Goal: Information Seeking & Learning: Learn about a topic

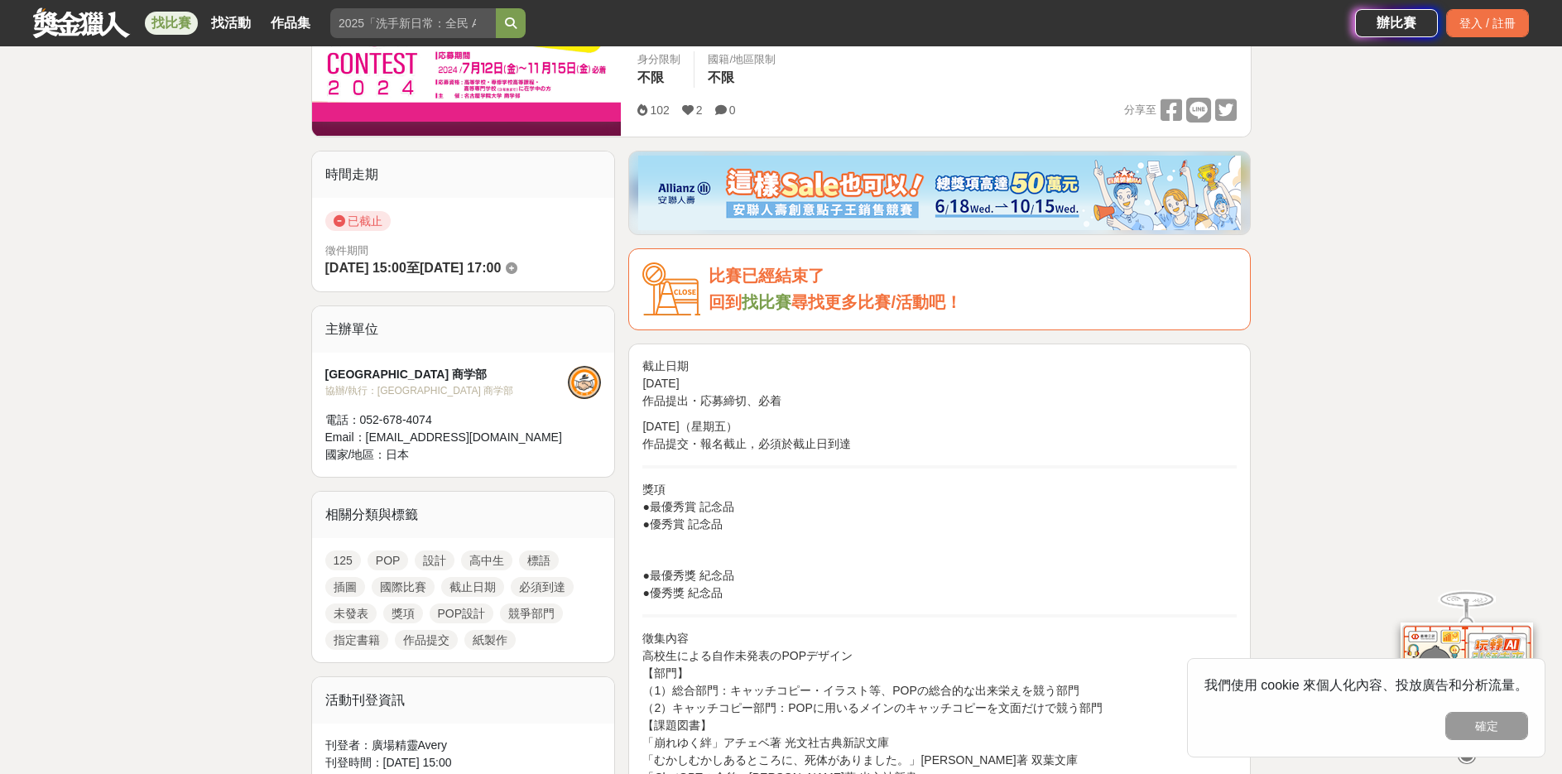
scroll to position [497, 0]
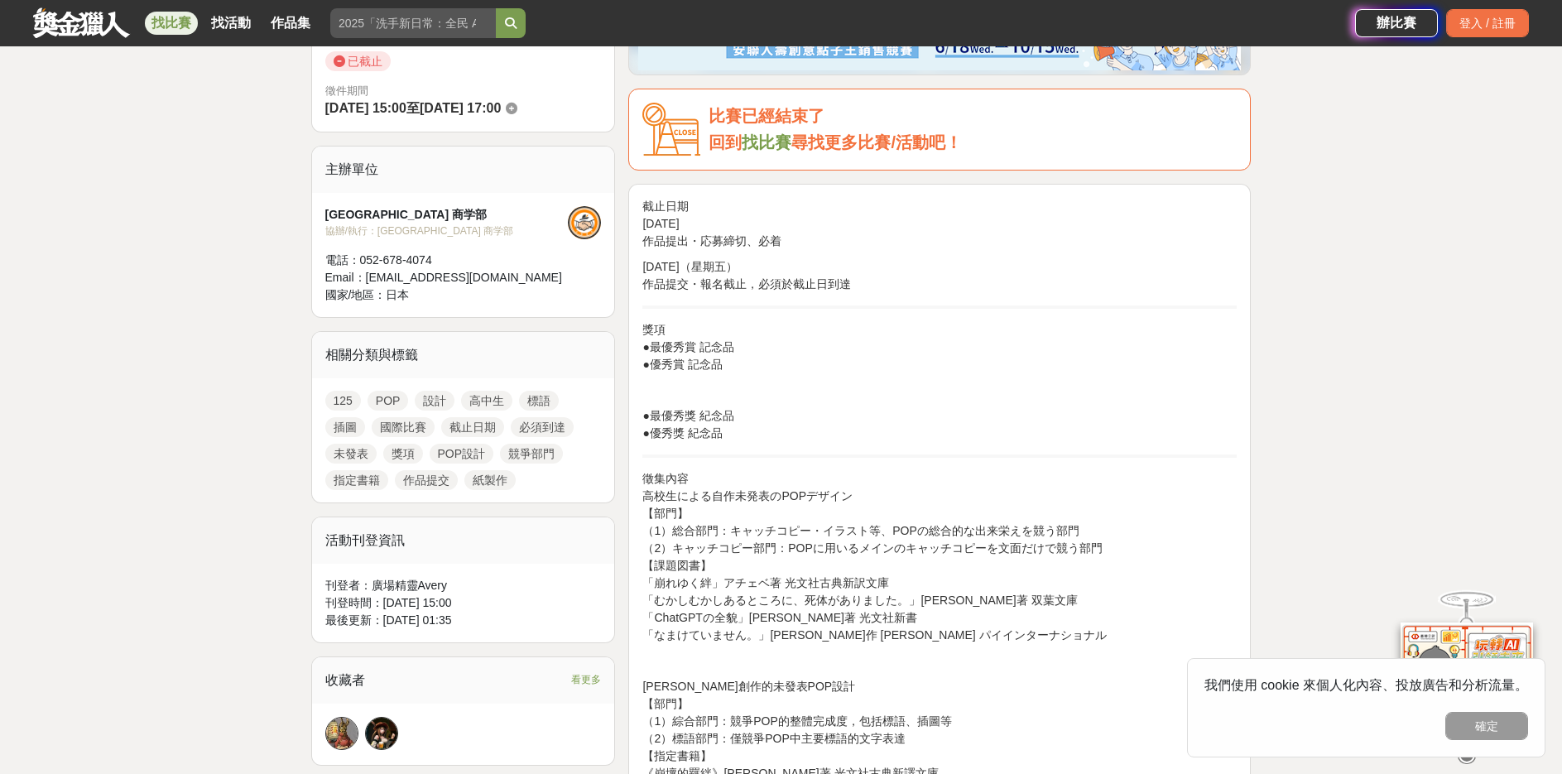
click at [665, 350] on p "獎項 ●最優秀賞 記念品 ●優秀賞 記念品" at bounding box center [939, 347] width 594 height 52
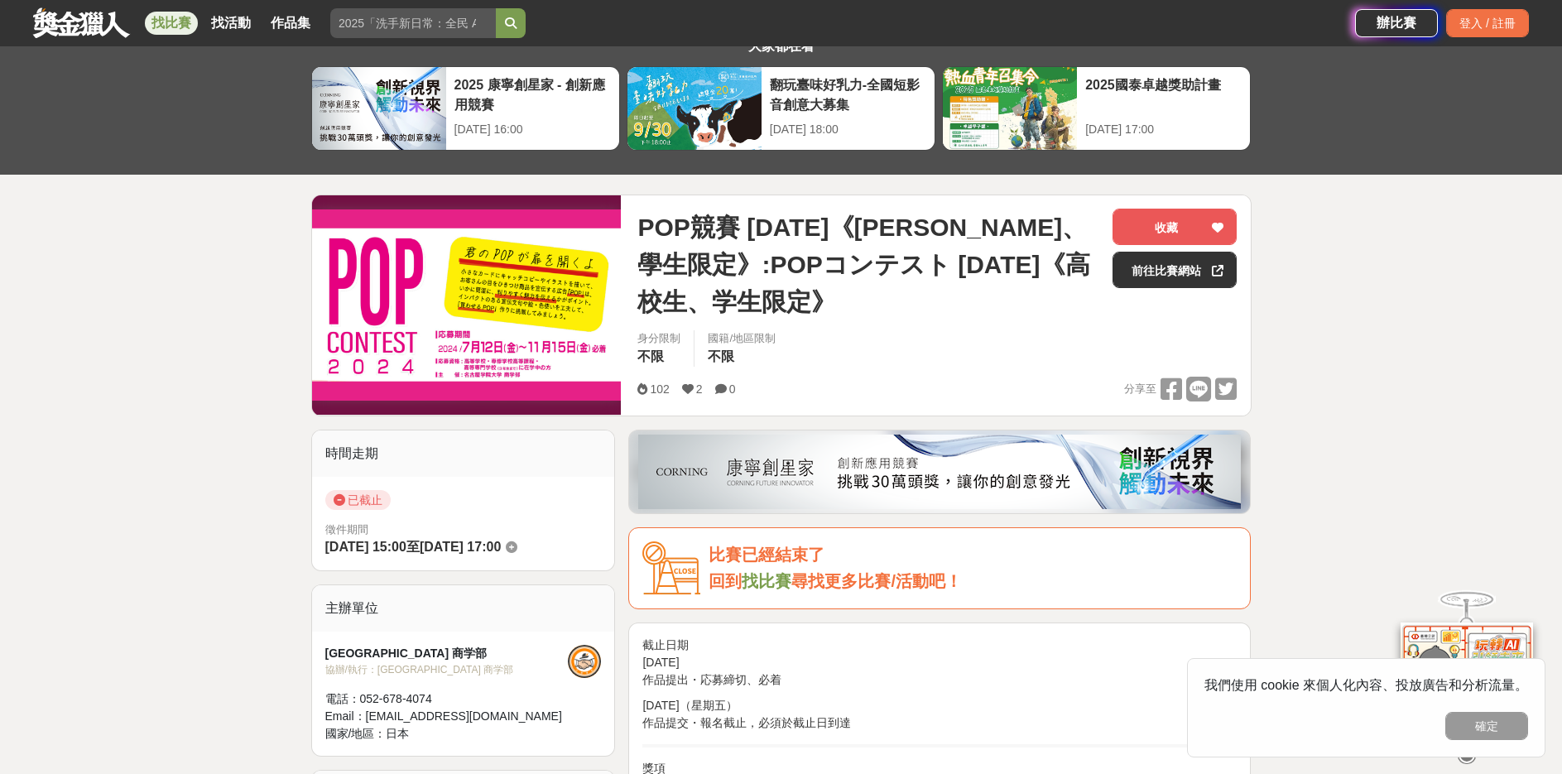
scroll to position [28, 0]
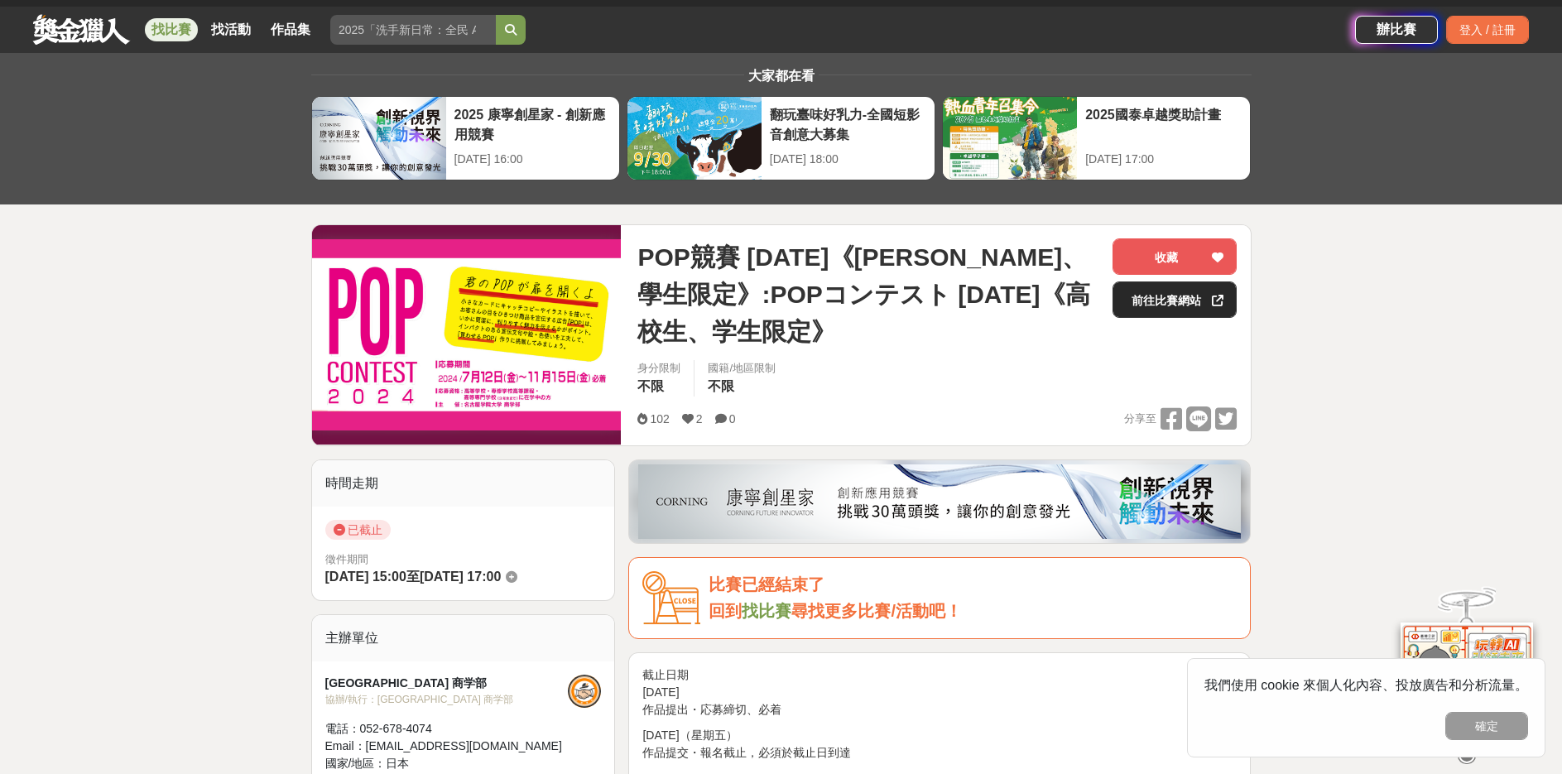
click at [1206, 294] on link "前往比賽網站" at bounding box center [1175, 300] width 124 height 36
click at [517, 346] on img at bounding box center [467, 334] width 310 height 191
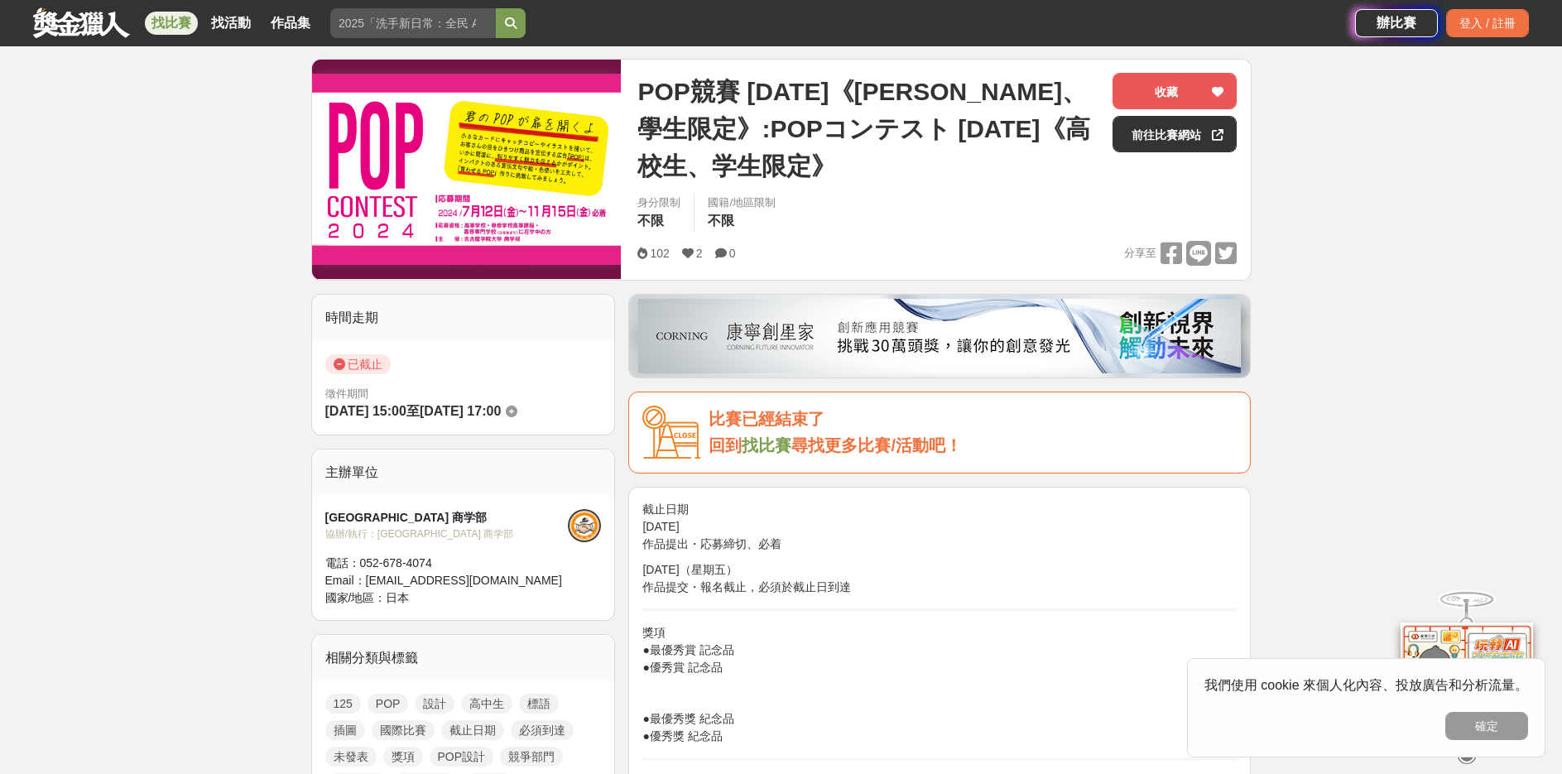
scroll to position [277, 0]
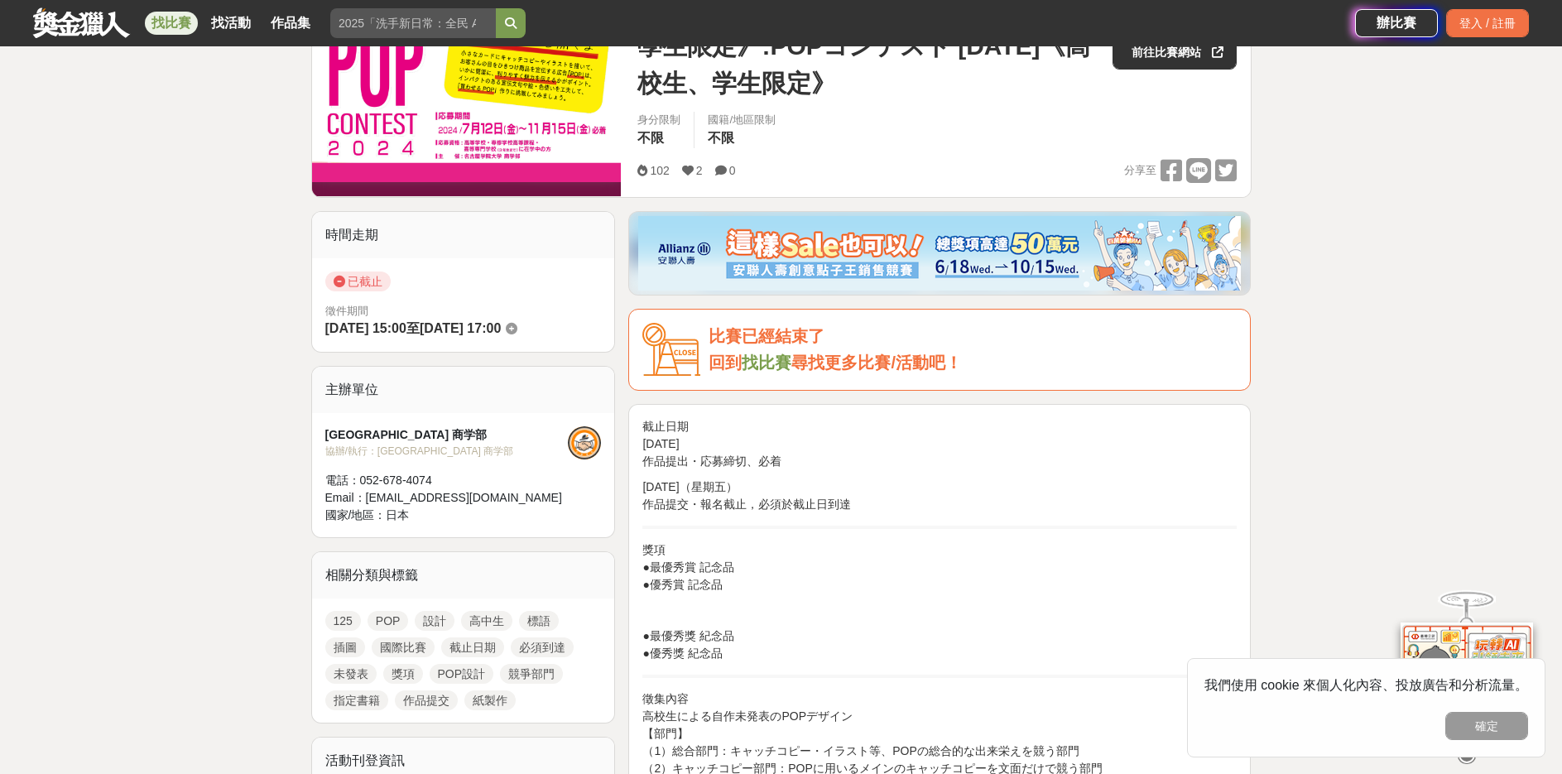
click at [517, 329] on icon at bounding box center [512, 329] width 12 height 12
click at [345, 284] on span "已截止" at bounding box center [357, 282] width 65 height 20
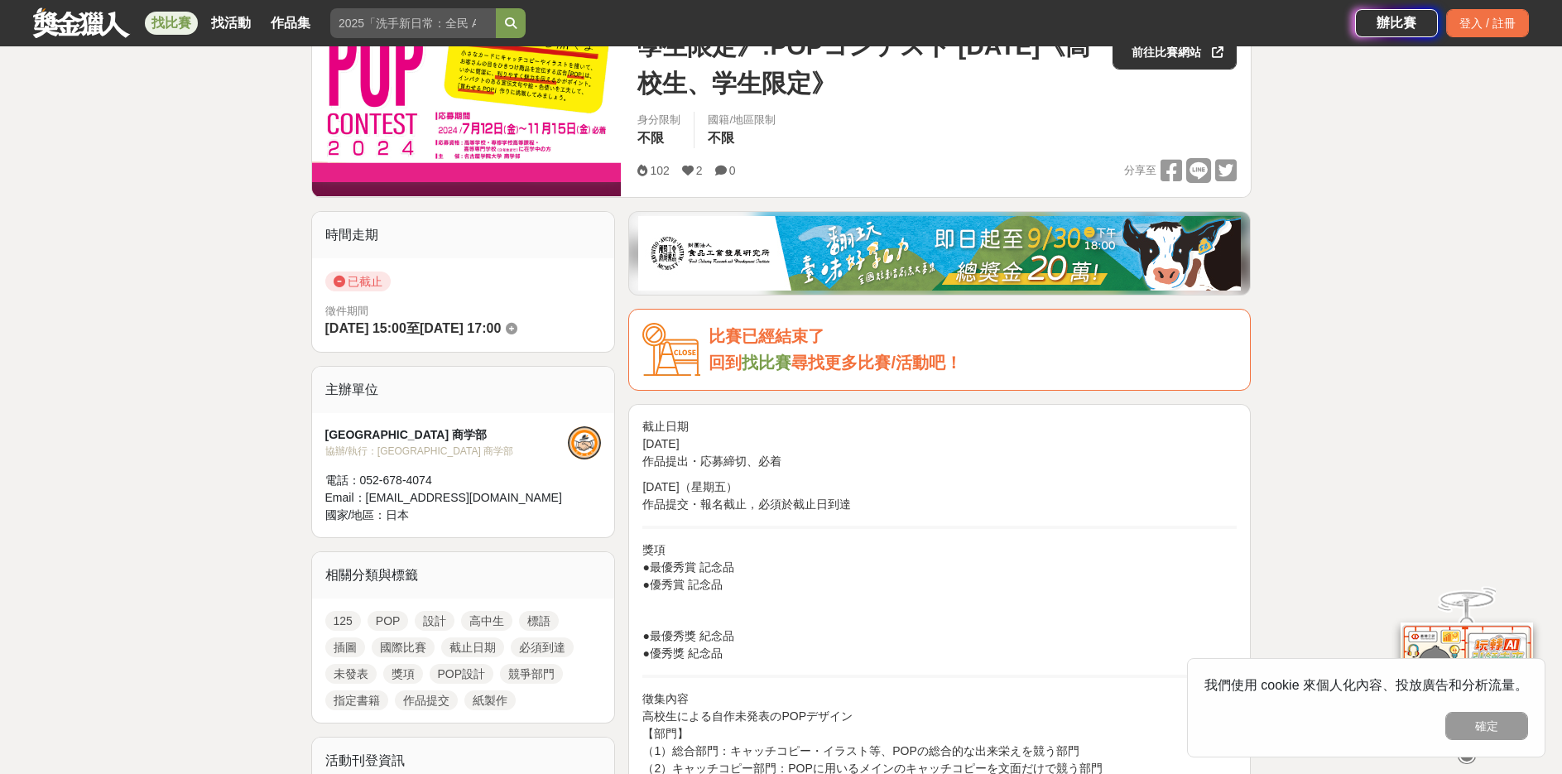
click at [373, 619] on link "POP" at bounding box center [388, 621] width 41 height 20
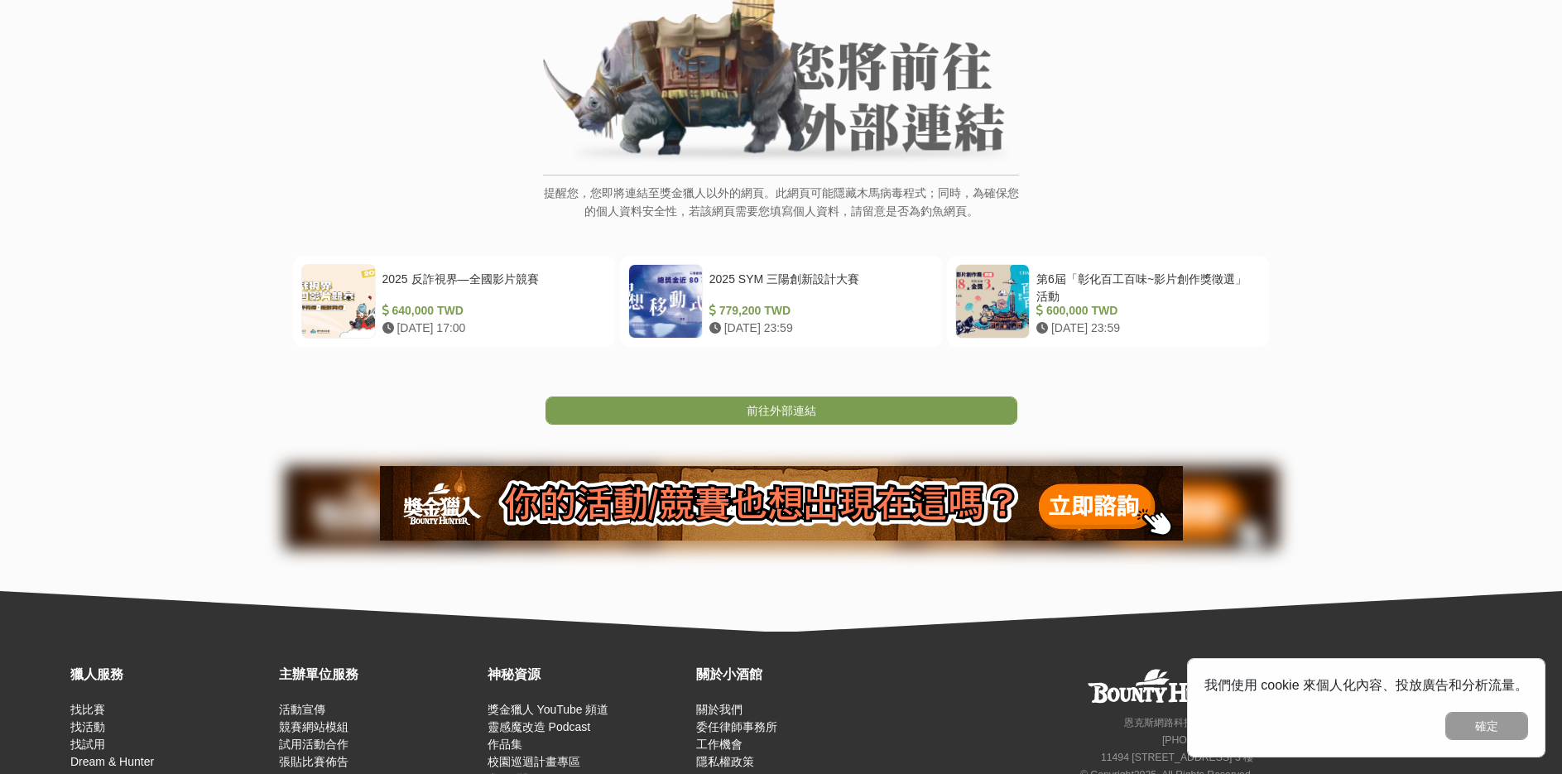
scroll to position [10, 0]
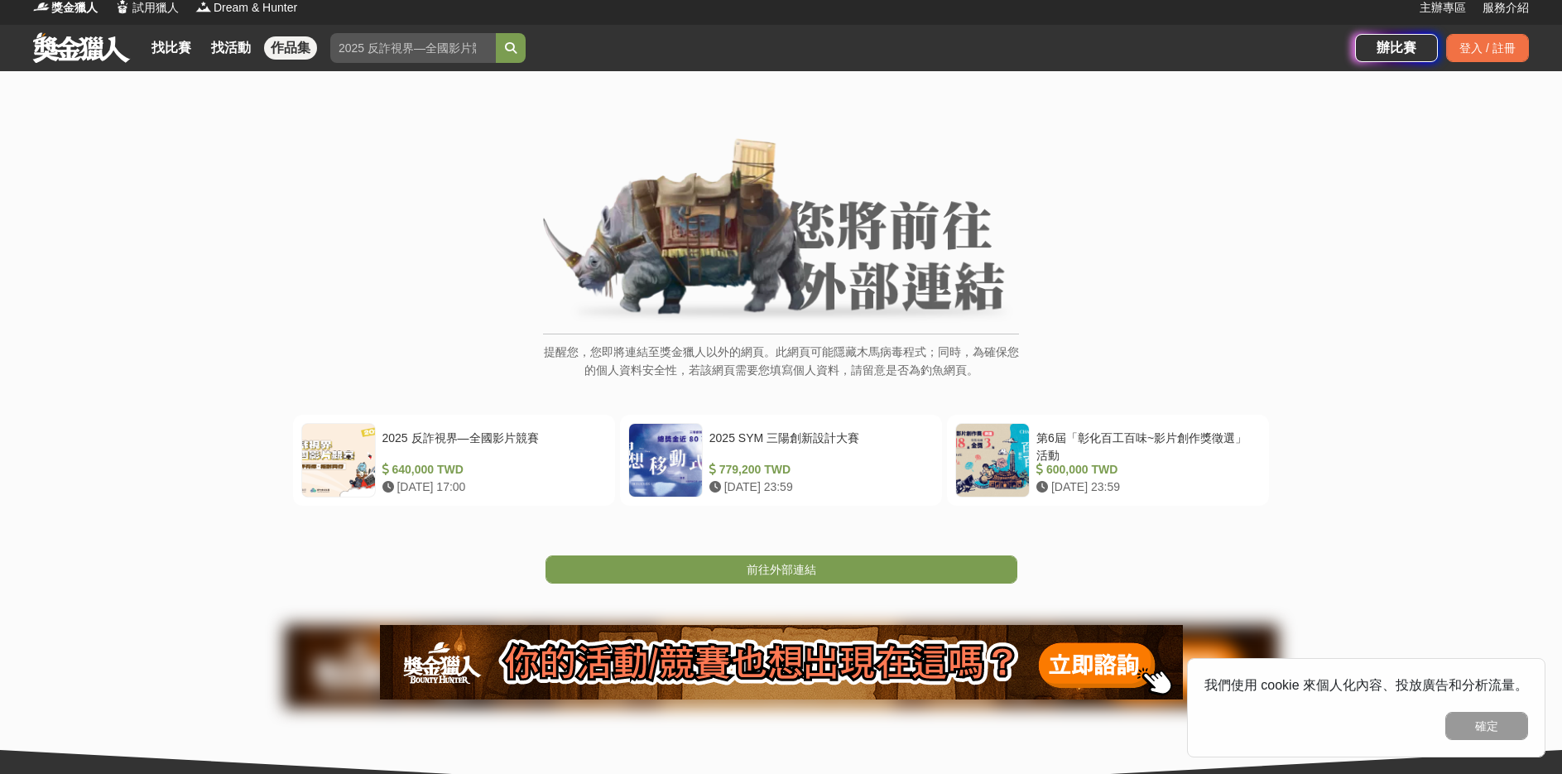
click at [286, 44] on link "作品集" at bounding box center [290, 47] width 53 height 23
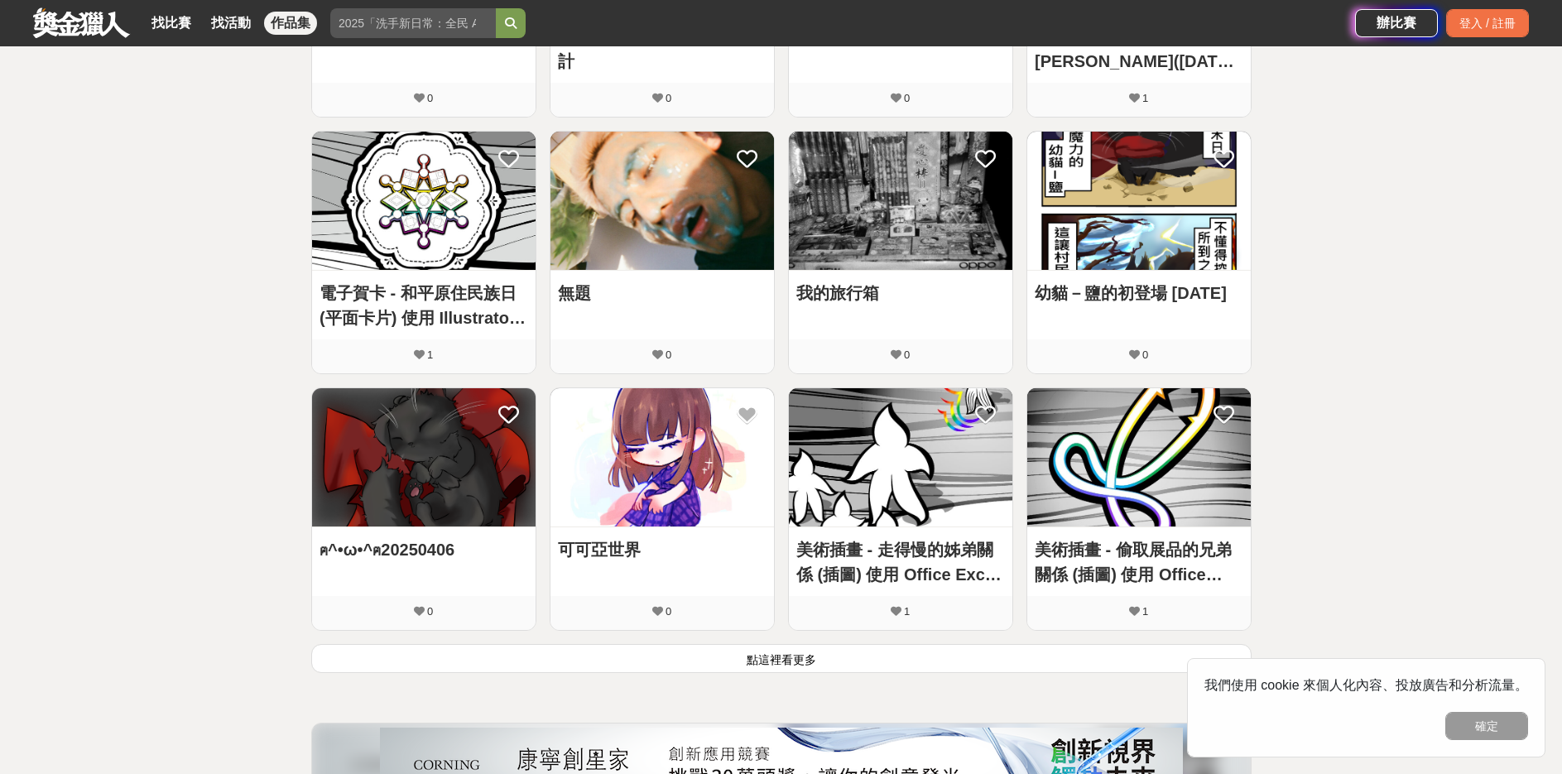
scroll to position [745, 0]
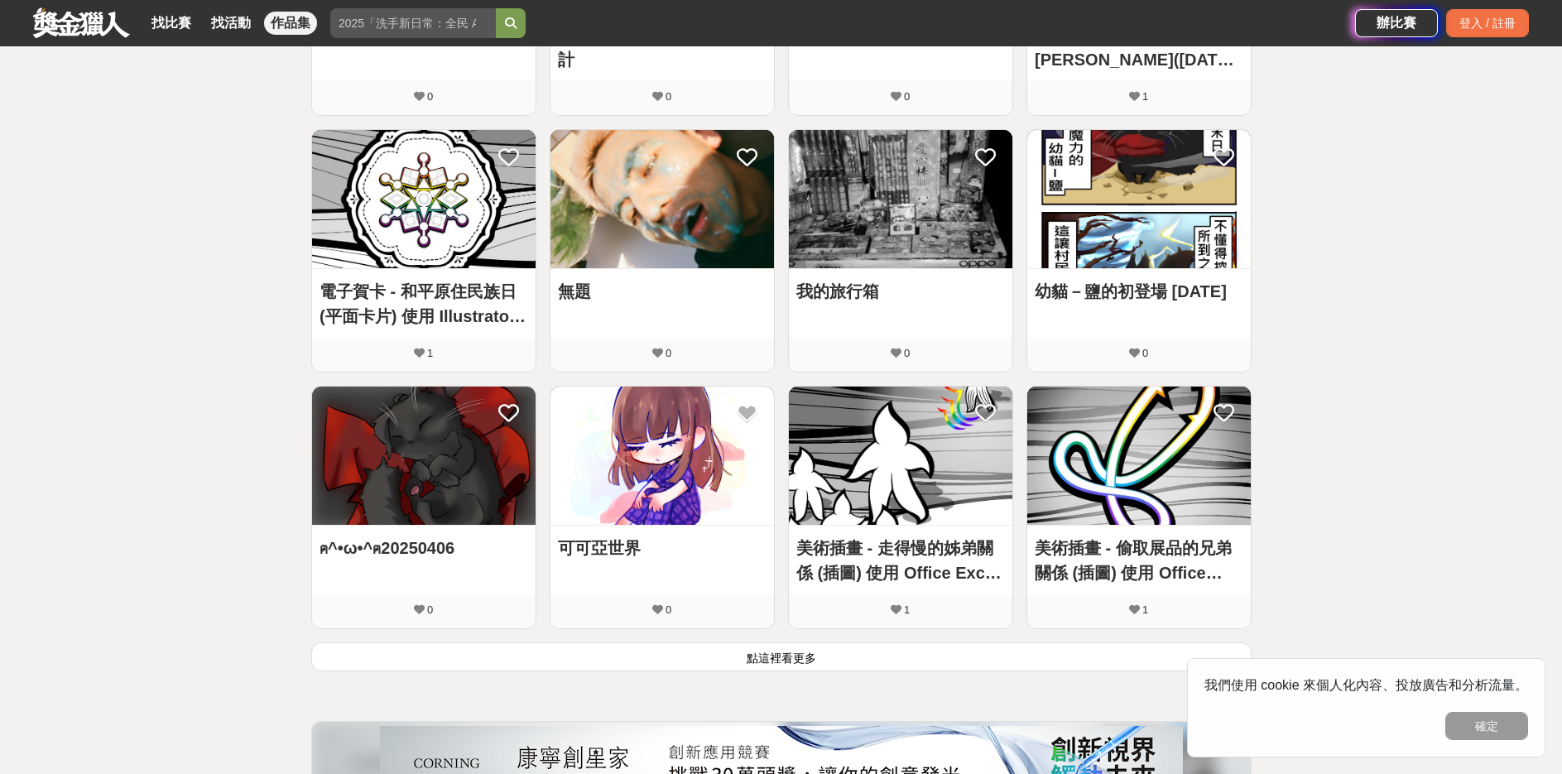
click at [809, 667] on button "點這裡看更多" at bounding box center [781, 656] width 941 height 29
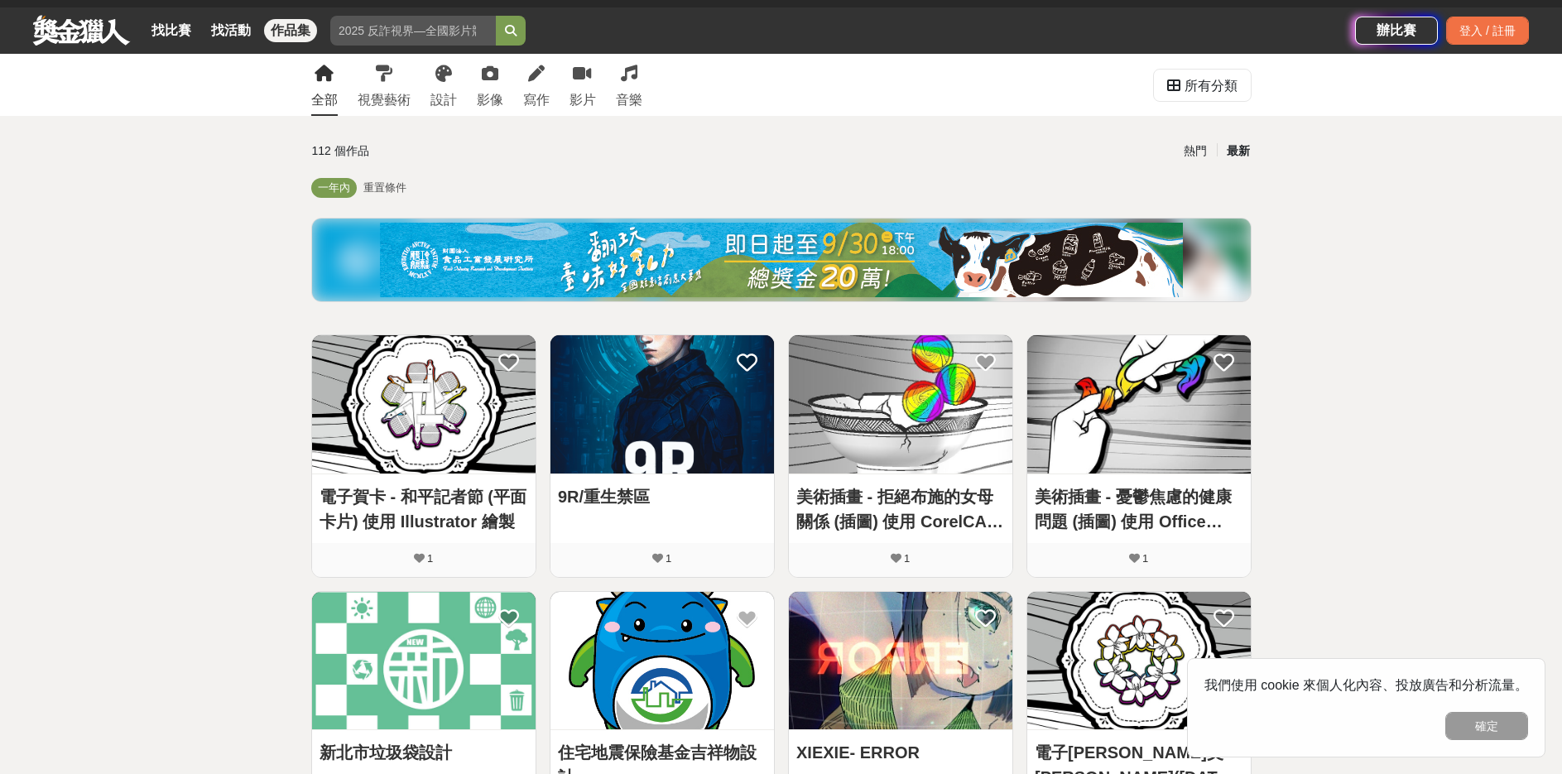
scroll to position [0, 0]
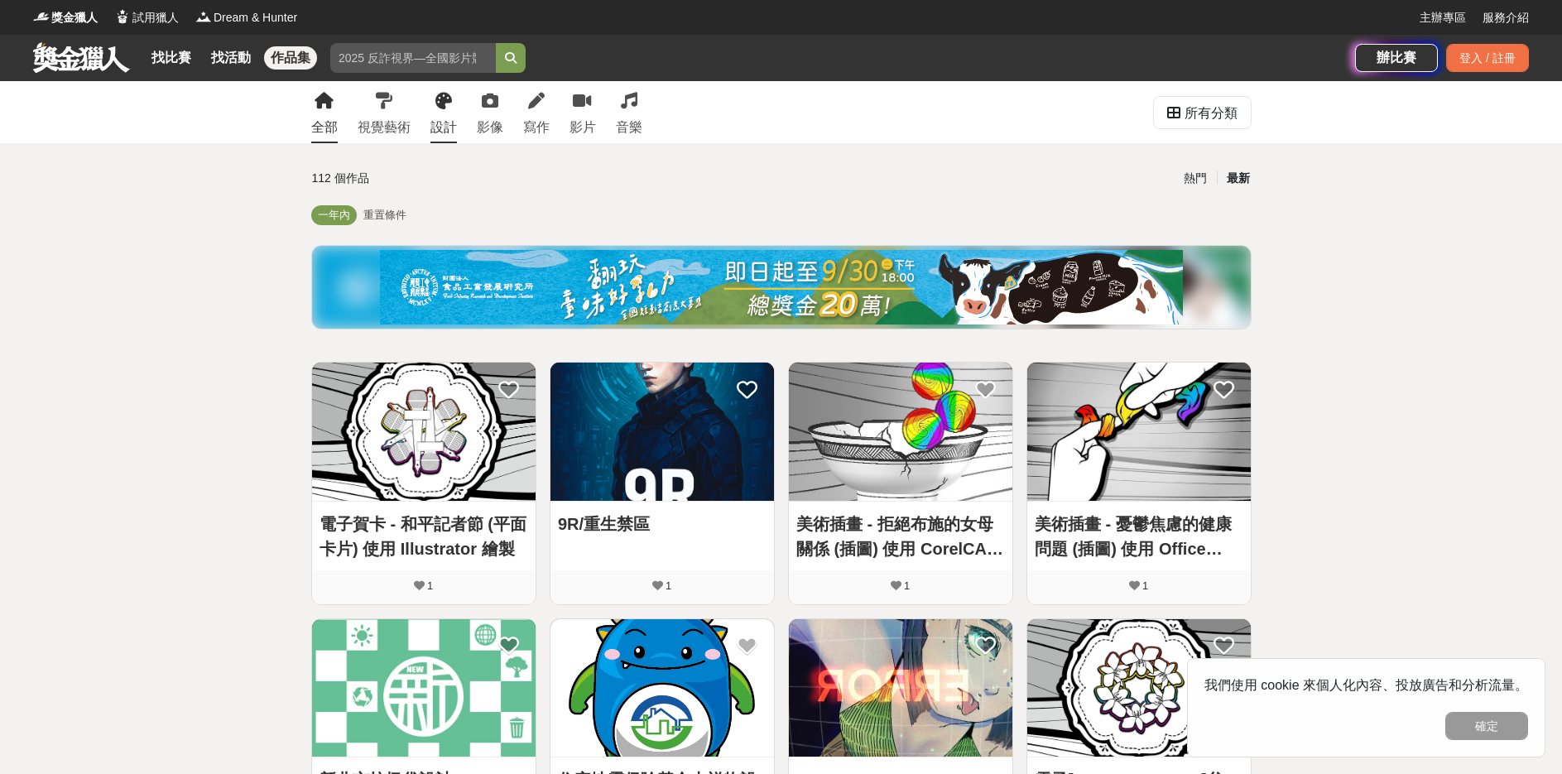
click at [431, 125] on div "設計" at bounding box center [444, 128] width 26 height 20
click at [1234, 118] on div "所有分類" at bounding box center [1211, 113] width 53 height 33
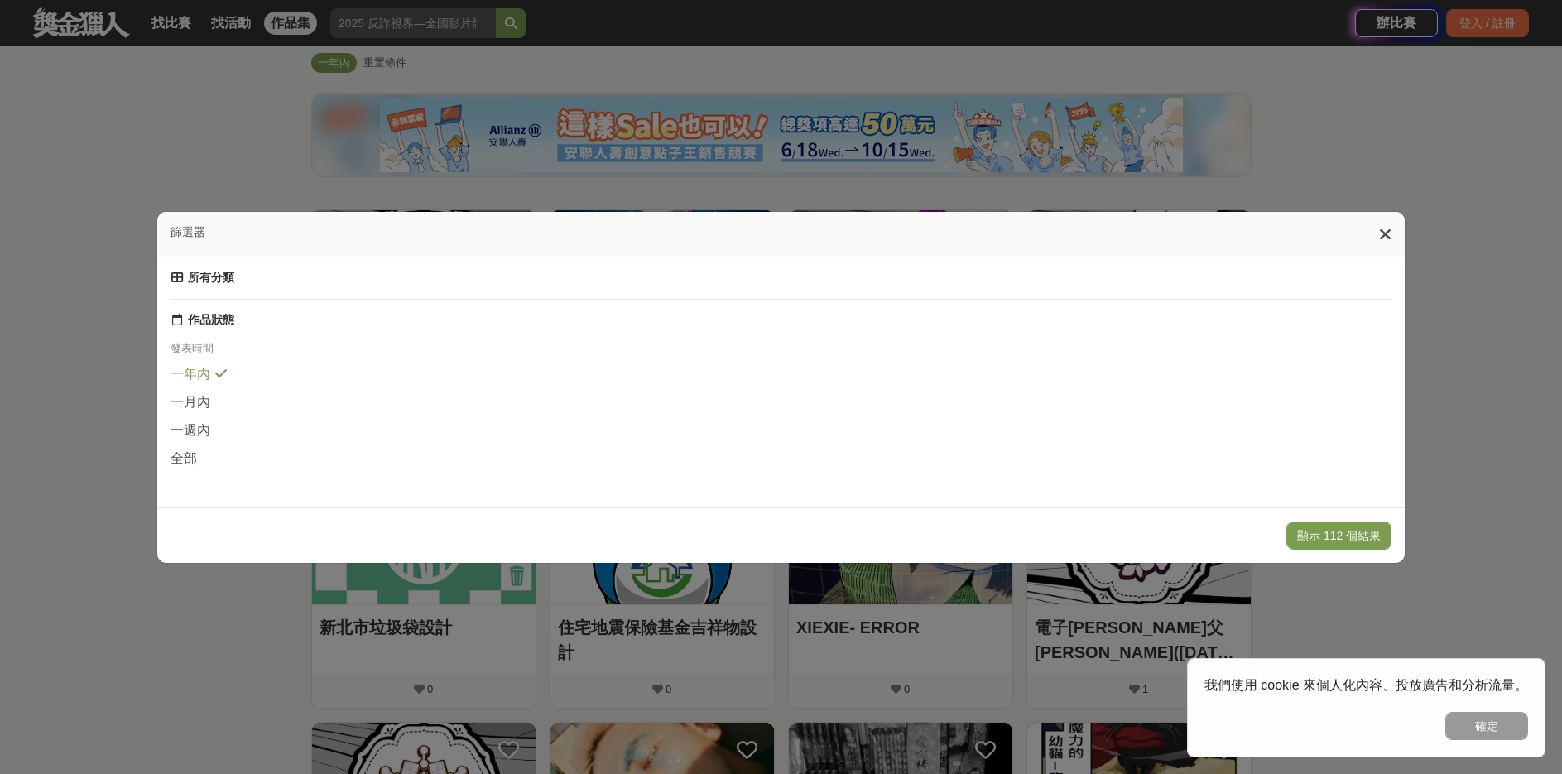
scroll to position [166, 0]
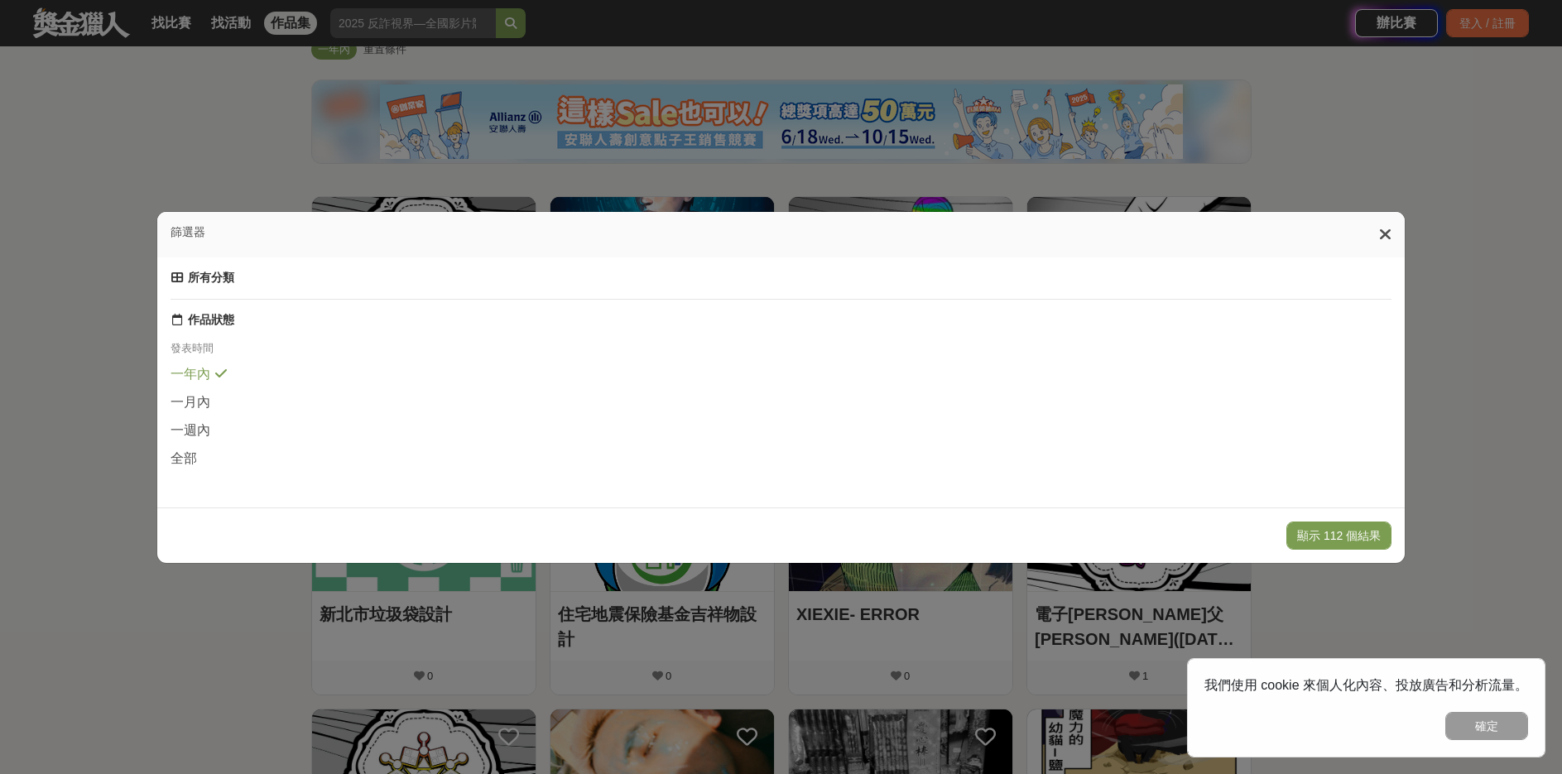
click at [1177, 308] on div "所有分類 作品狀態 發表時間 一年內 一月內 一週內 全部" at bounding box center [782, 383] width 1222 height 224
drag, startPoint x: 323, startPoint y: 267, endPoint x: 838, endPoint y: 164, distance: 525.3
click at [325, 271] on div "所有分類" at bounding box center [782, 278] width 1222 height 15
click at [1390, 227] on icon at bounding box center [1385, 234] width 12 height 17
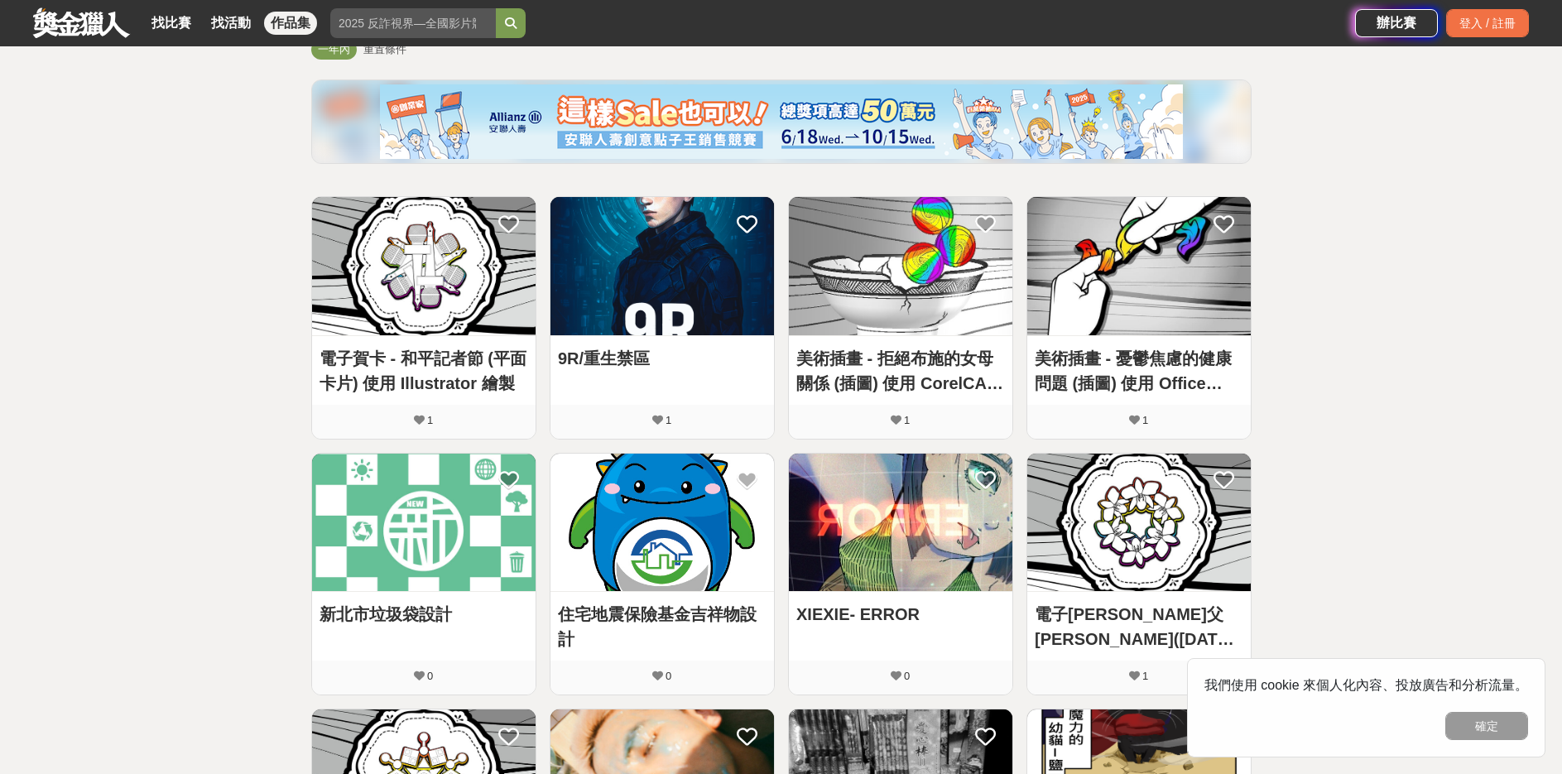
scroll to position [0, 0]
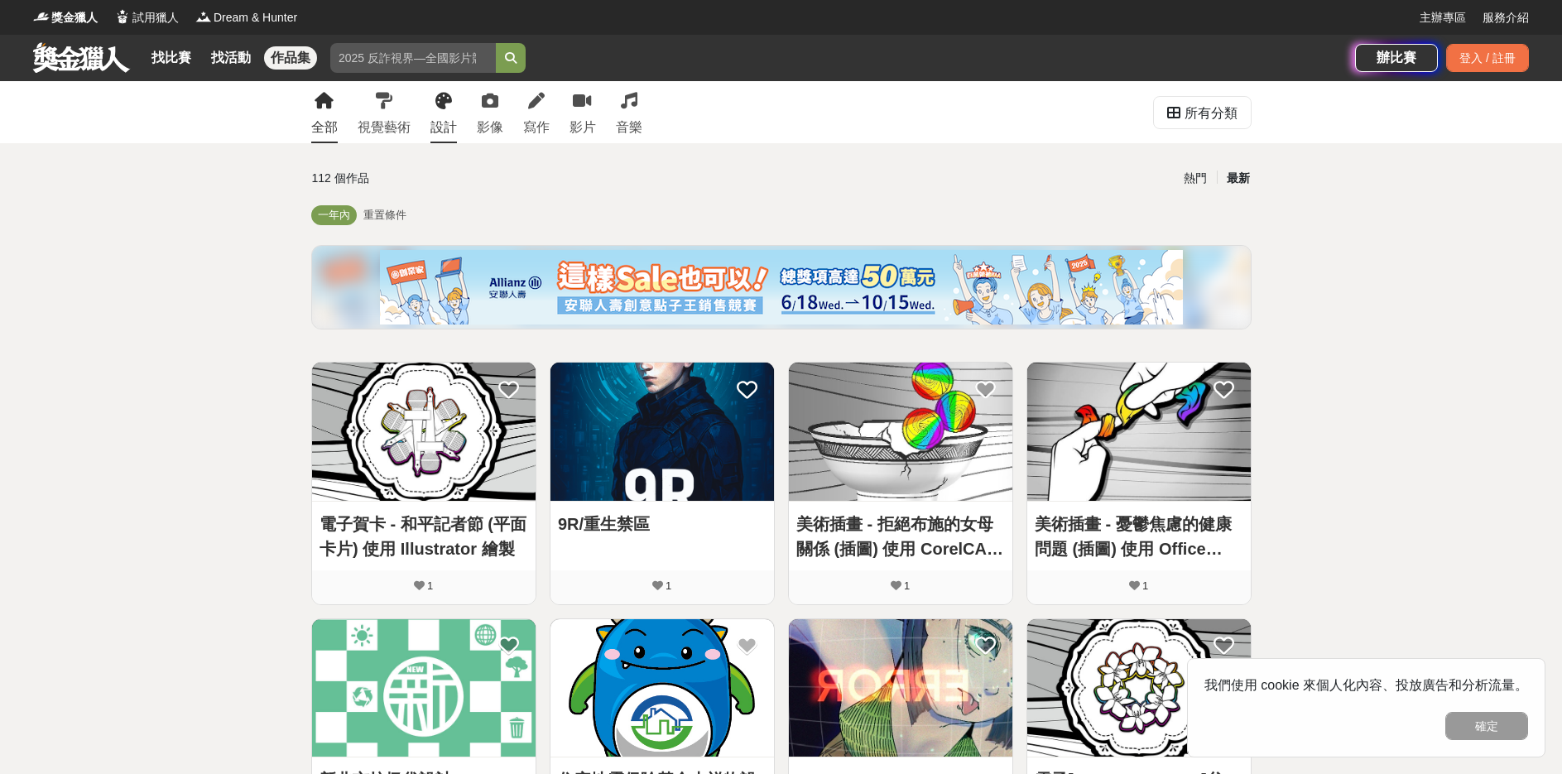
click at [437, 114] on link "設計" at bounding box center [444, 112] width 26 height 62
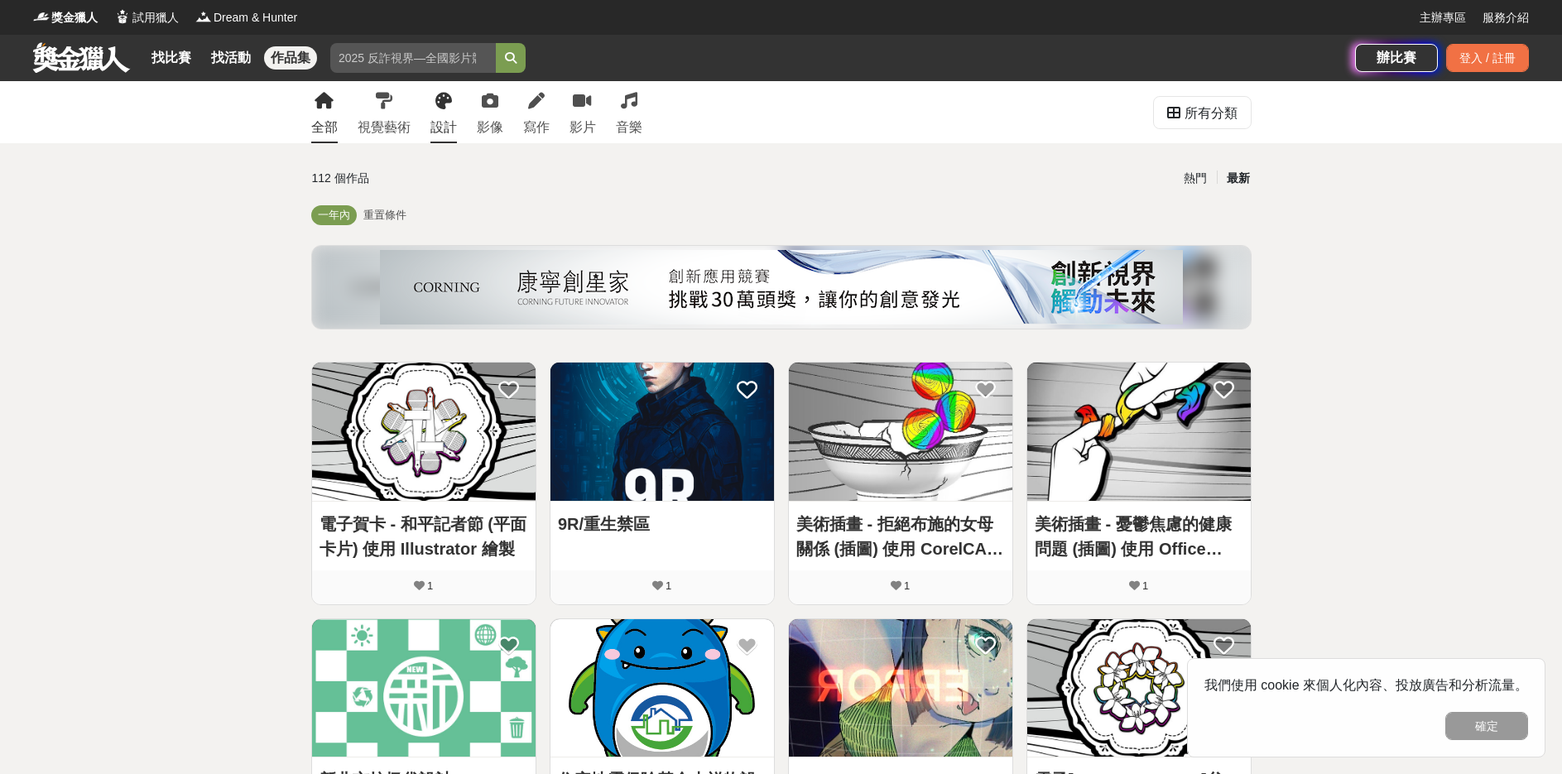
click at [448, 132] on div "設計" at bounding box center [444, 128] width 26 height 20
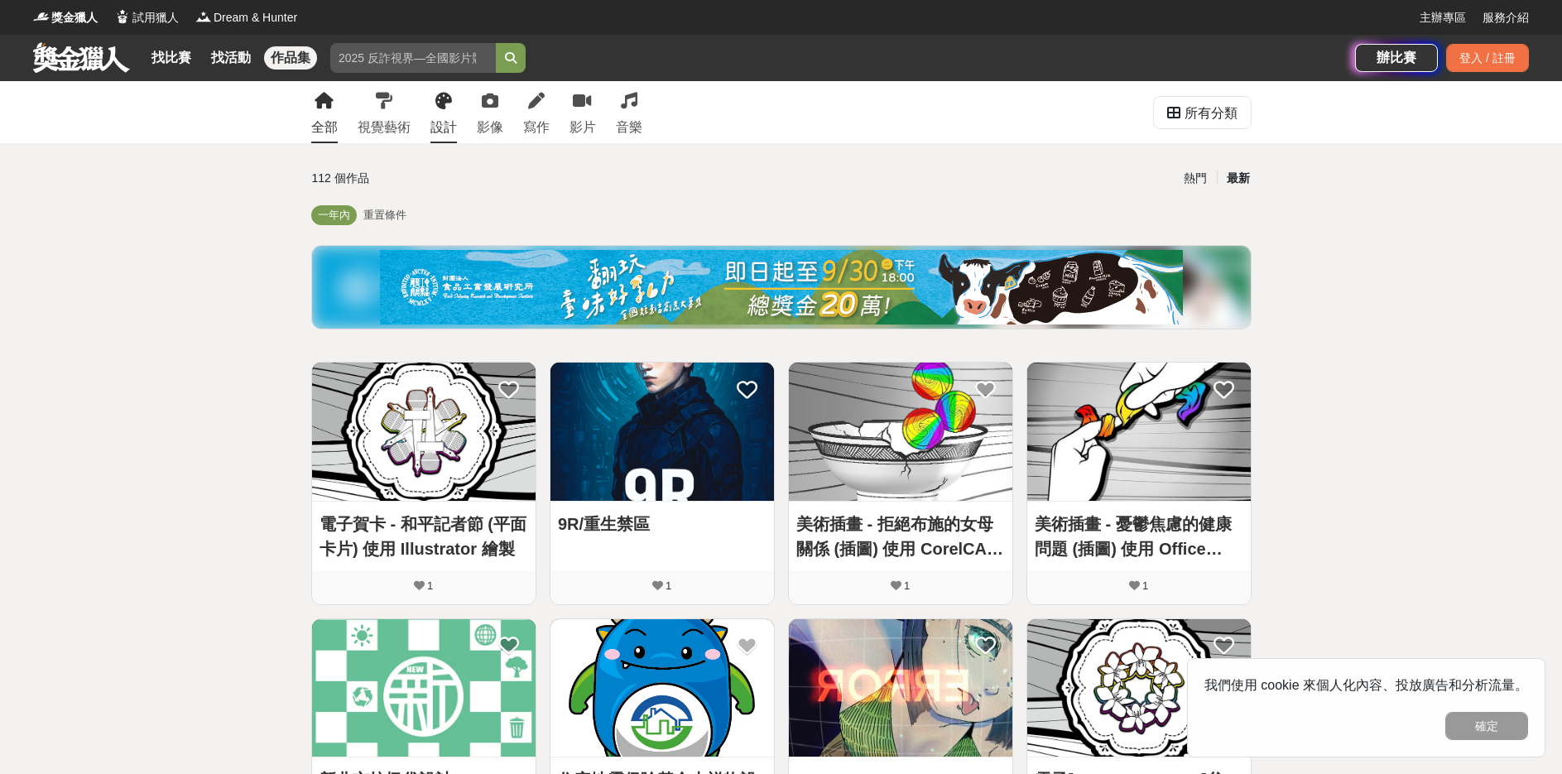
click at [448, 132] on div "設計" at bounding box center [444, 128] width 26 height 20
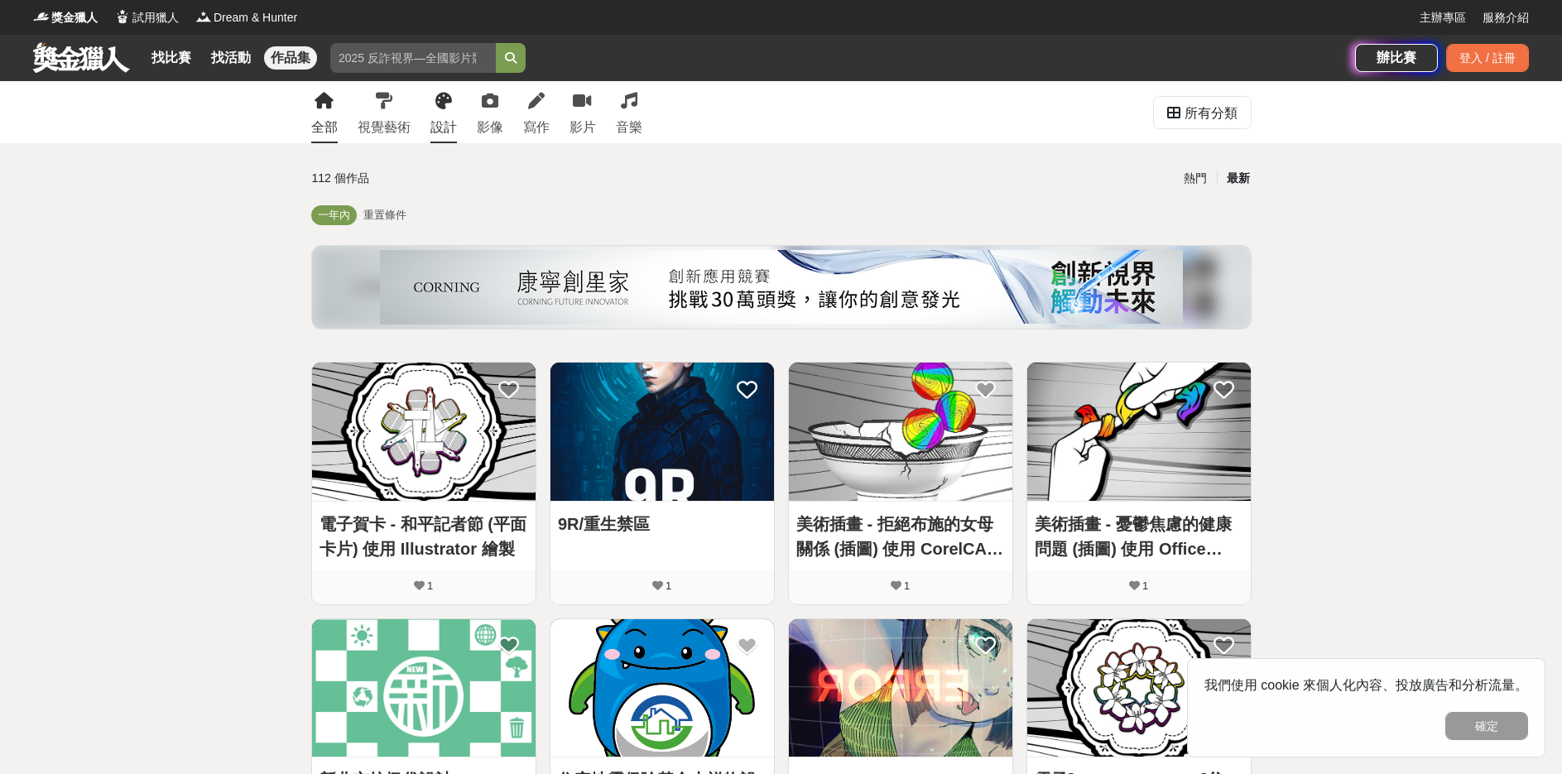
click at [448, 132] on div "設計" at bounding box center [444, 128] width 26 height 20
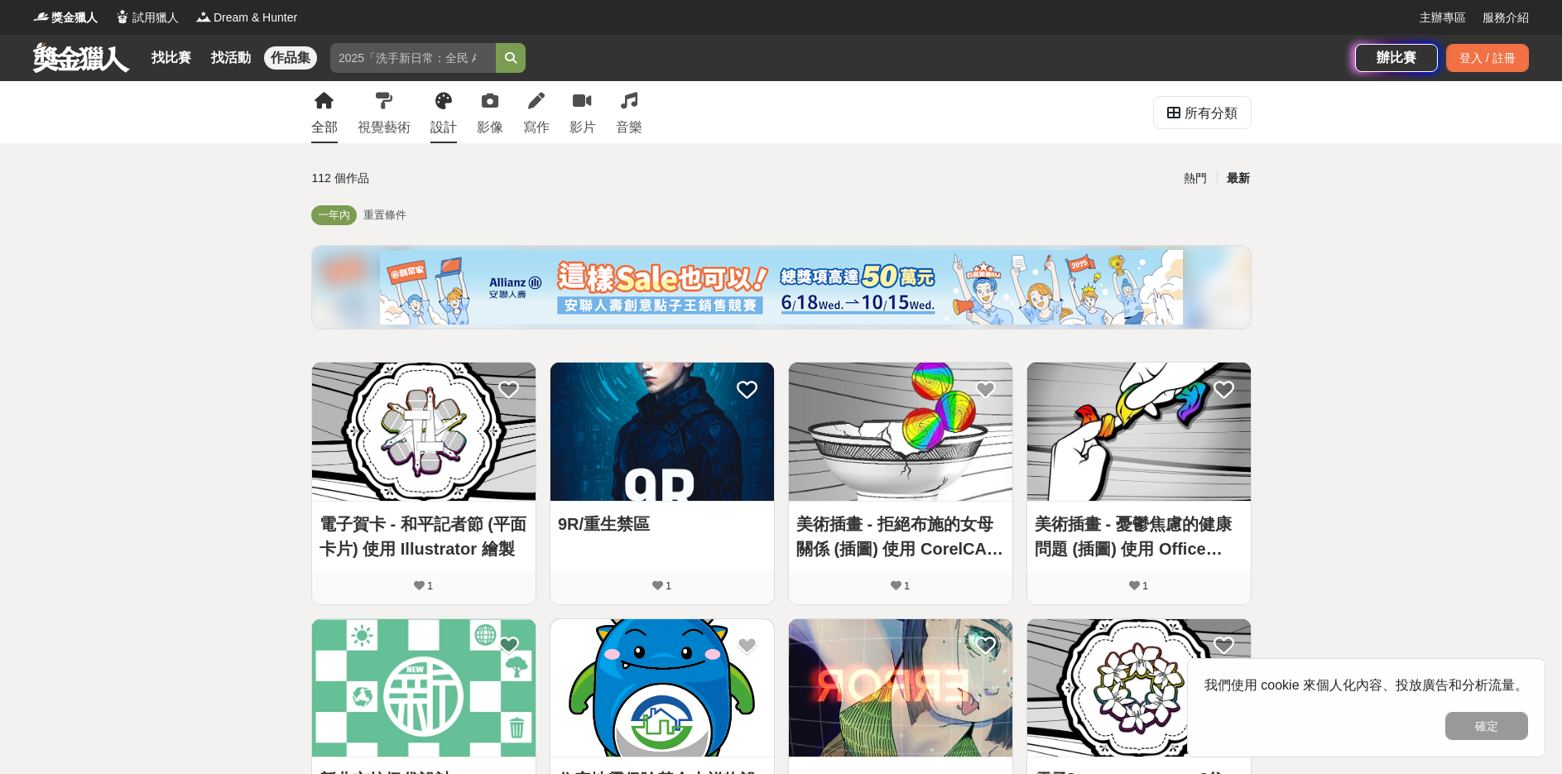
click at [448, 132] on div "設計" at bounding box center [444, 128] width 26 height 20
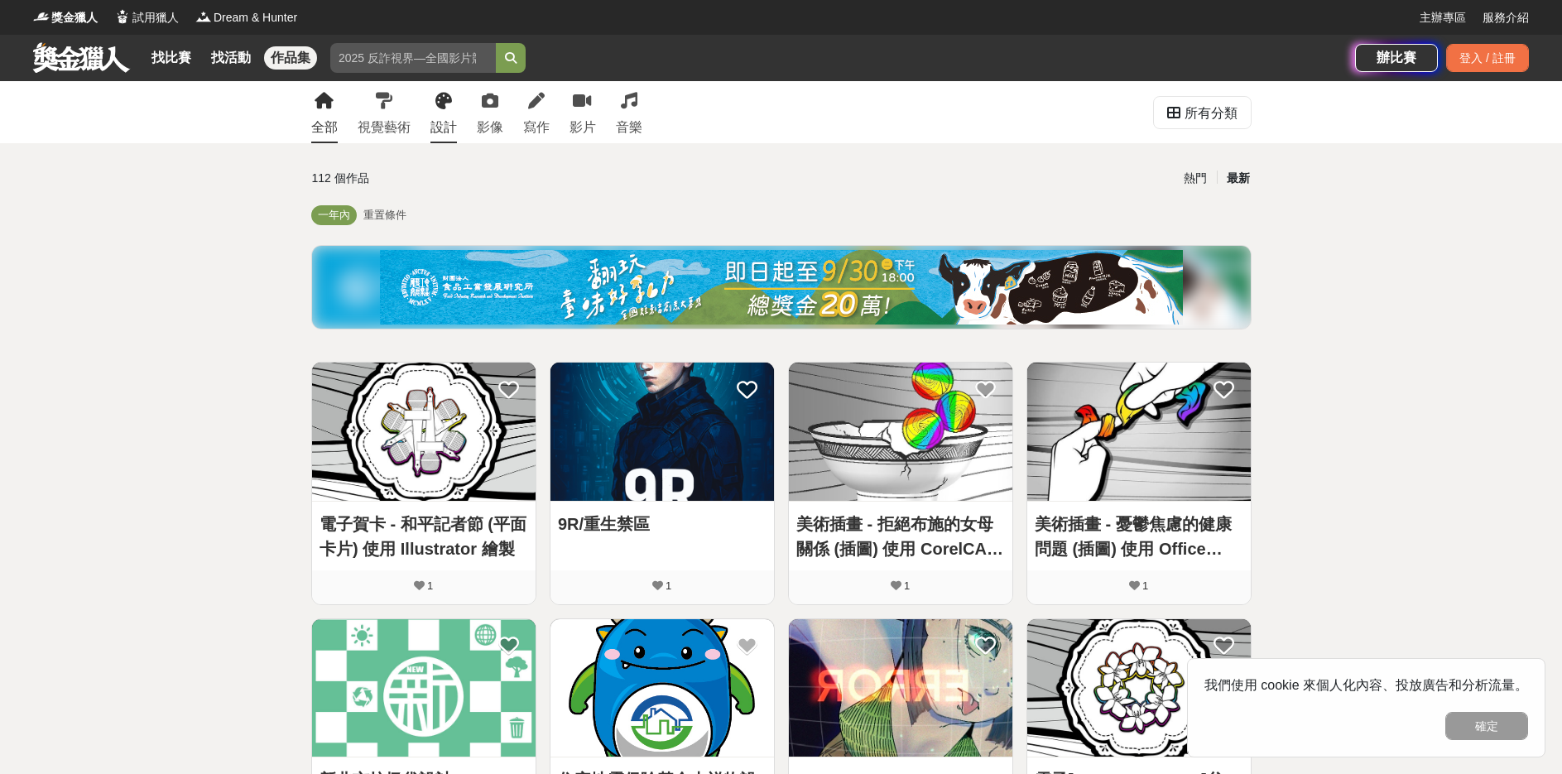
click at [448, 132] on div "設計" at bounding box center [444, 128] width 26 height 20
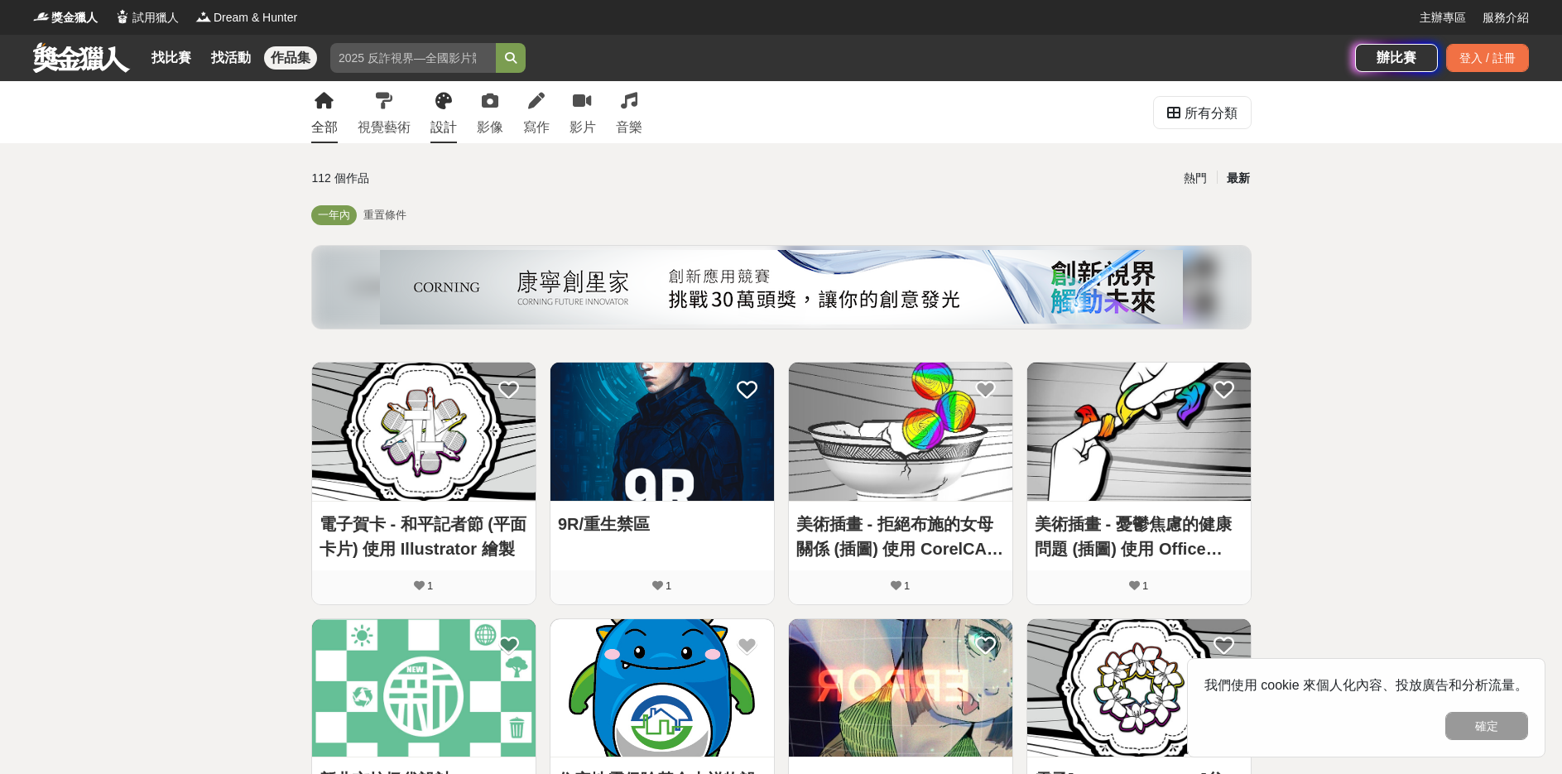
click at [448, 132] on div "設計" at bounding box center [444, 128] width 26 height 20
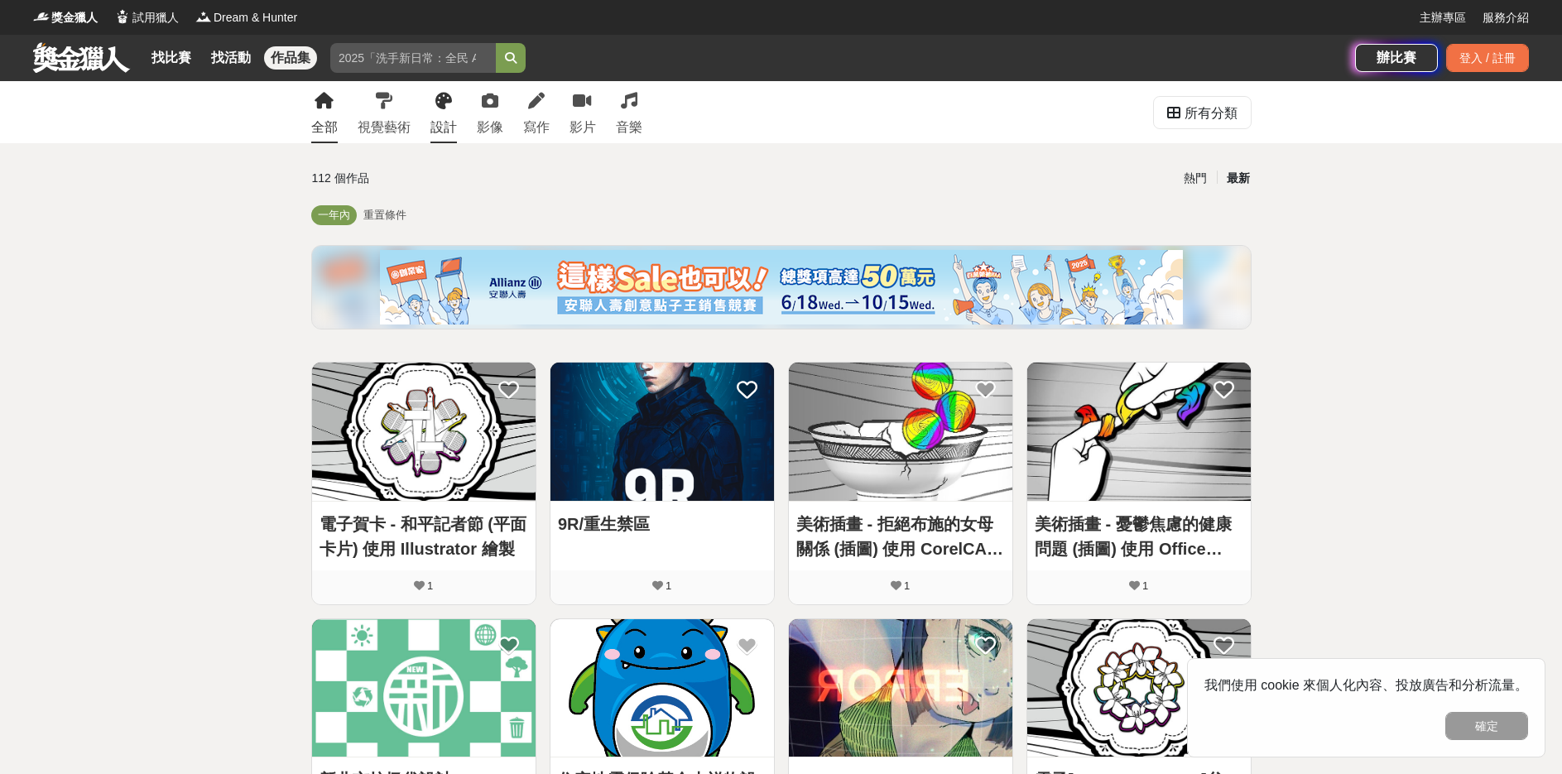
click at [448, 132] on div "設計" at bounding box center [444, 128] width 26 height 20
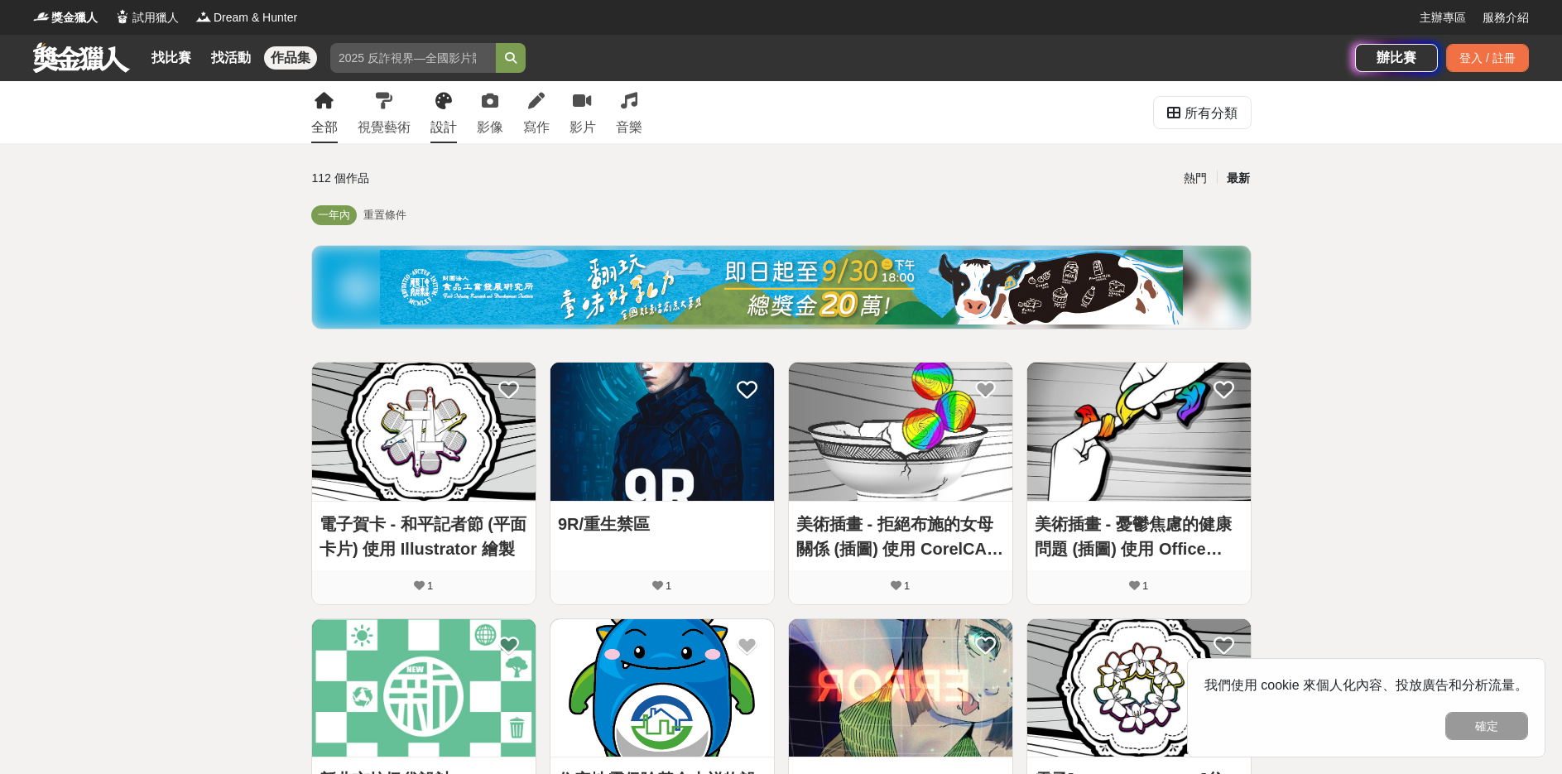
click at [448, 132] on div "設計" at bounding box center [444, 128] width 26 height 20
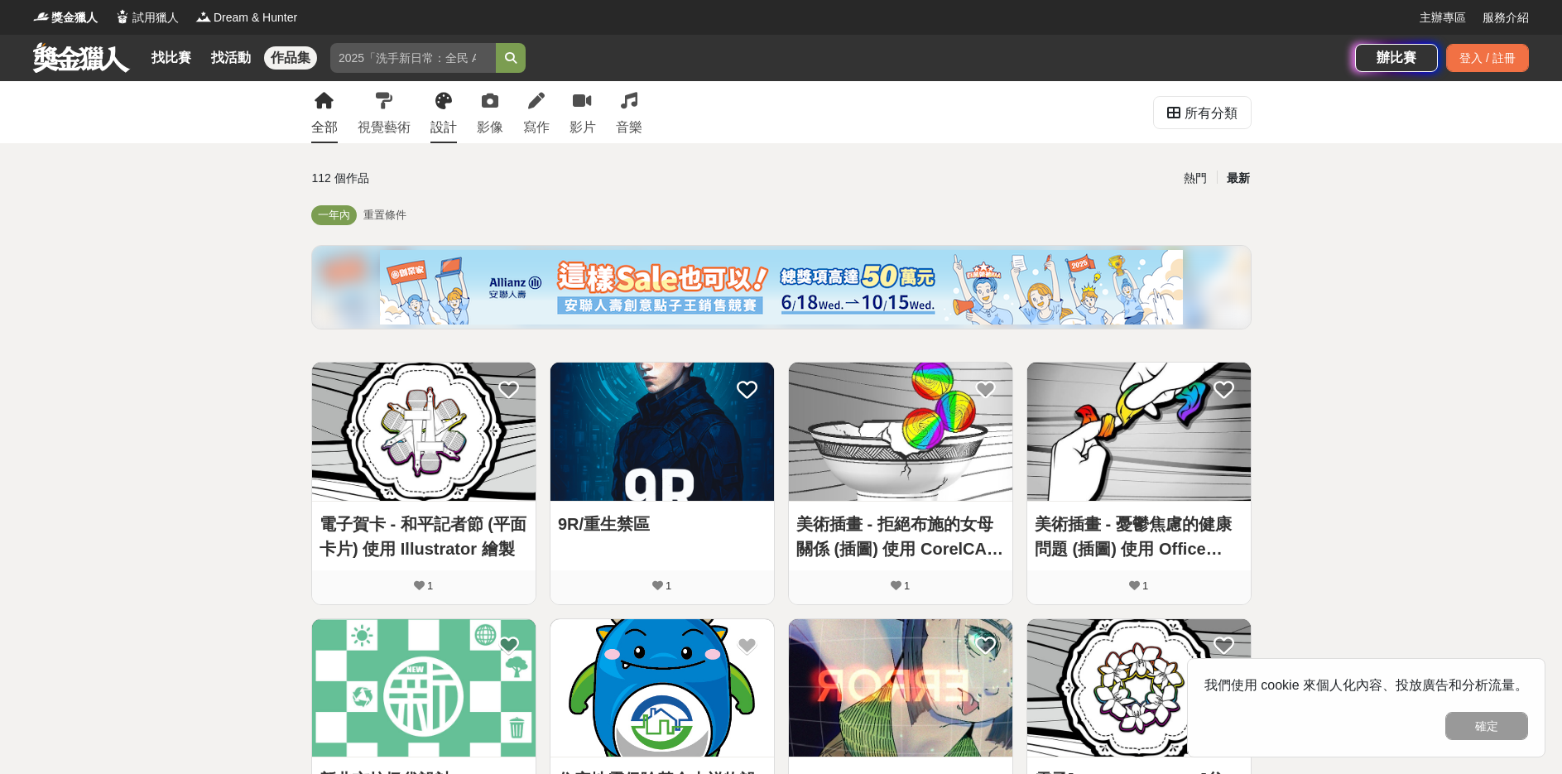
click at [448, 132] on div "設計" at bounding box center [444, 128] width 26 height 20
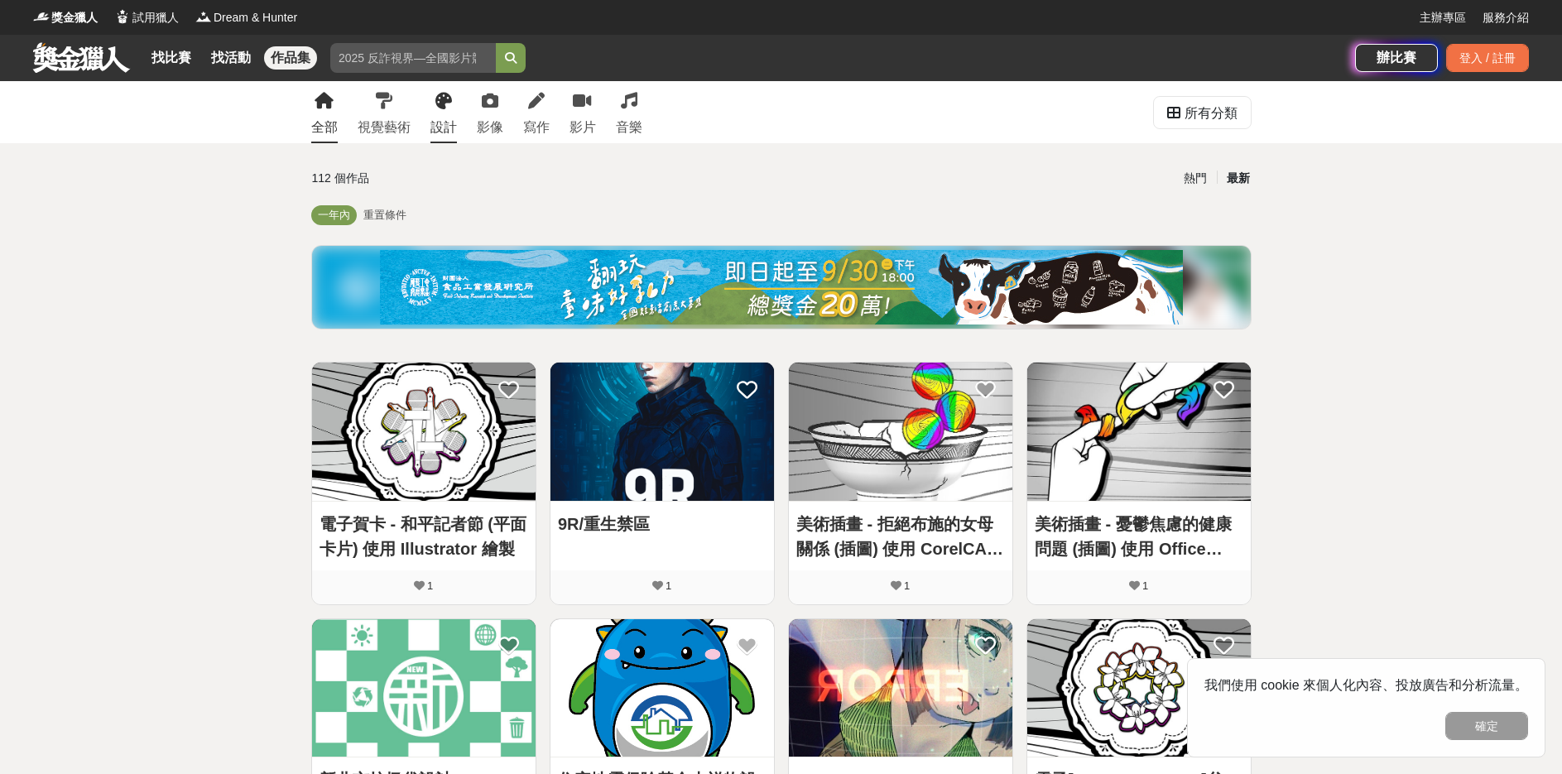
click at [448, 132] on div "設計" at bounding box center [444, 128] width 26 height 20
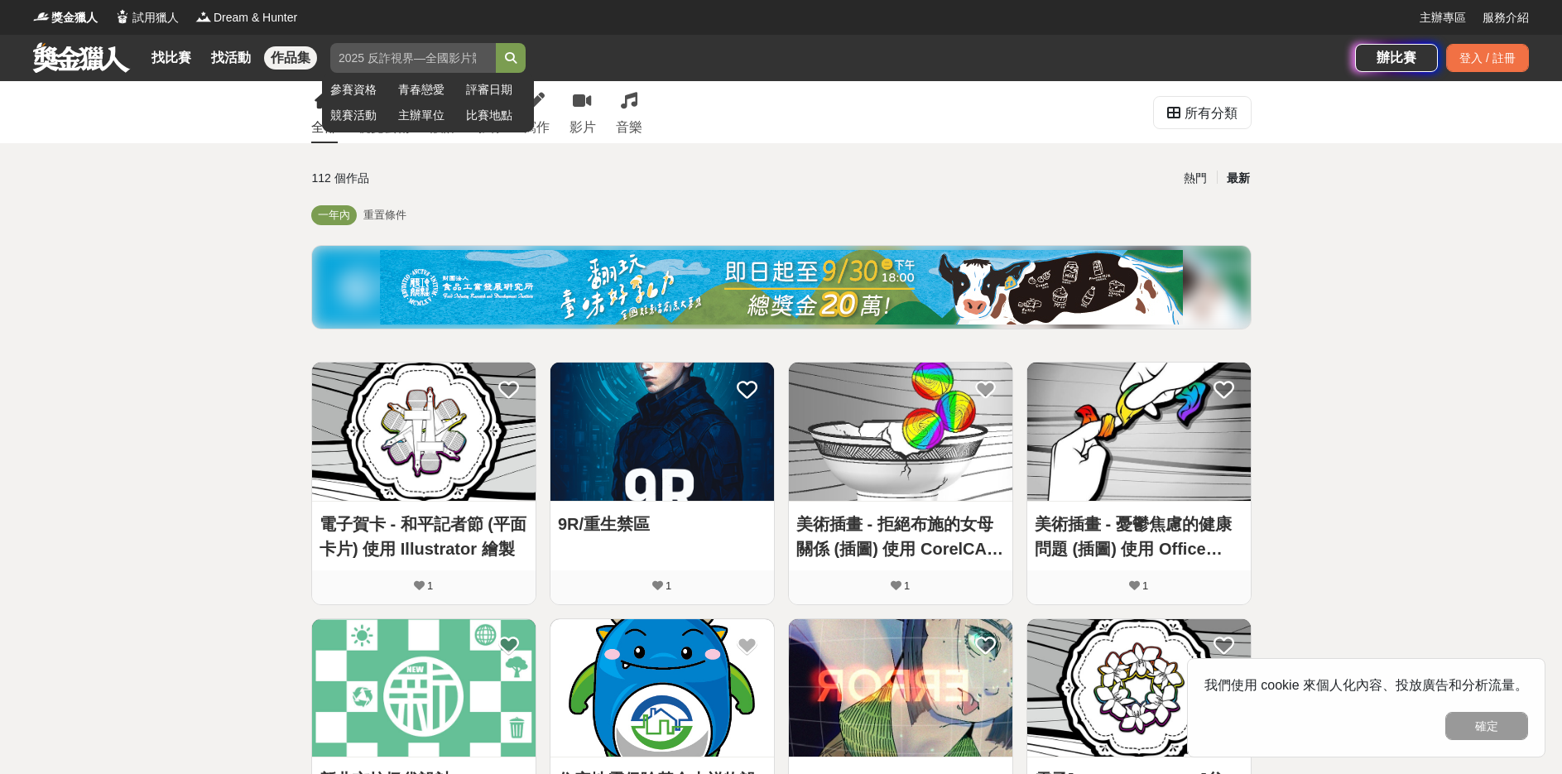
click at [455, 46] on input "search" at bounding box center [413, 58] width 166 height 30
type input "POP"
click at [496, 43] on button "submit" at bounding box center [511, 58] width 30 height 30
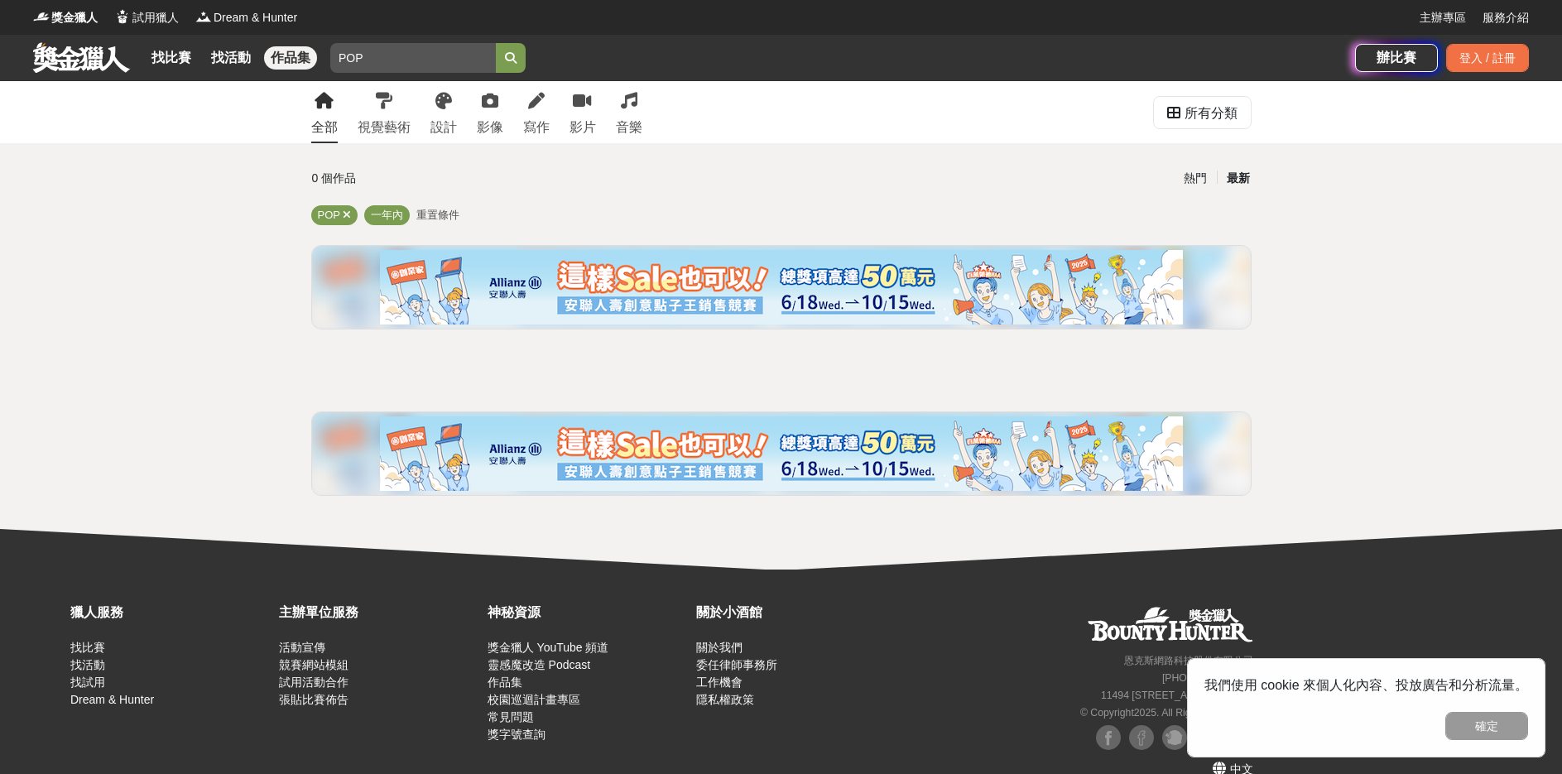
click at [442, 209] on span "重置條件" at bounding box center [437, 215] width 43 height 12
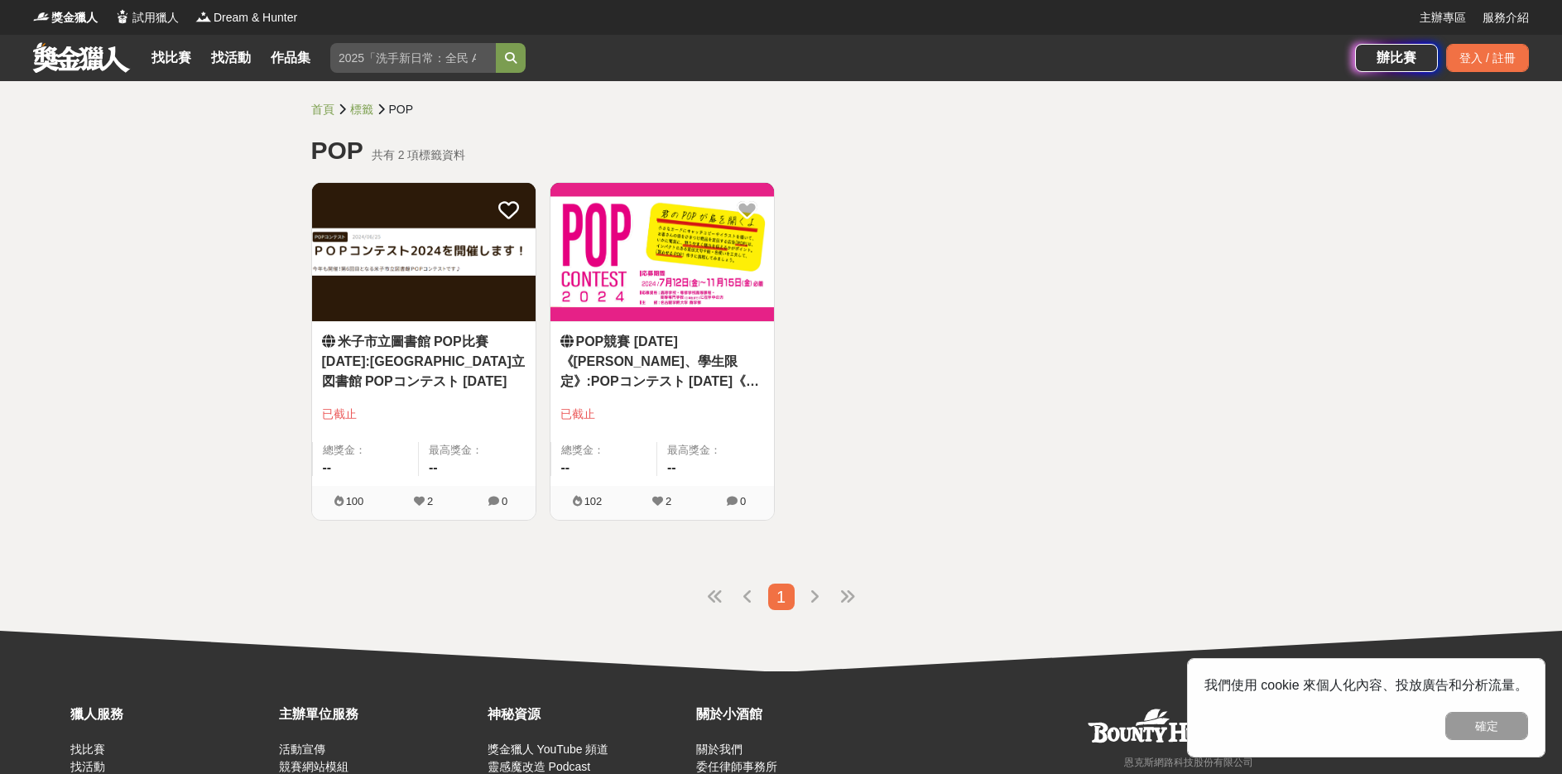
click at [650, 406] on span "已截止" at bounding box center [663, 414] width 204 height 17
click at [719, 274] on img at bounding box center [663, 252] width 224 height 138
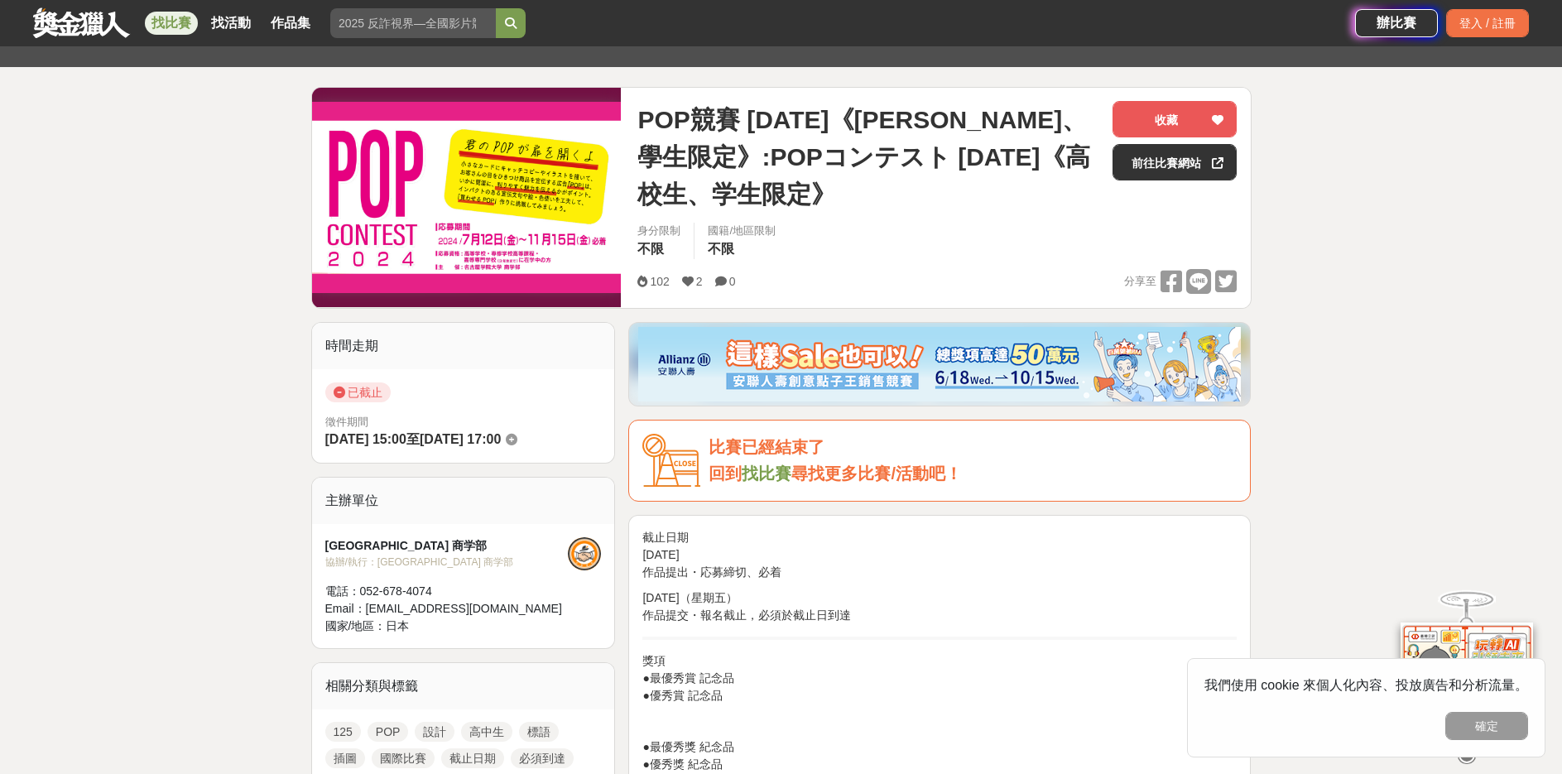
scroll to position [248, 0]
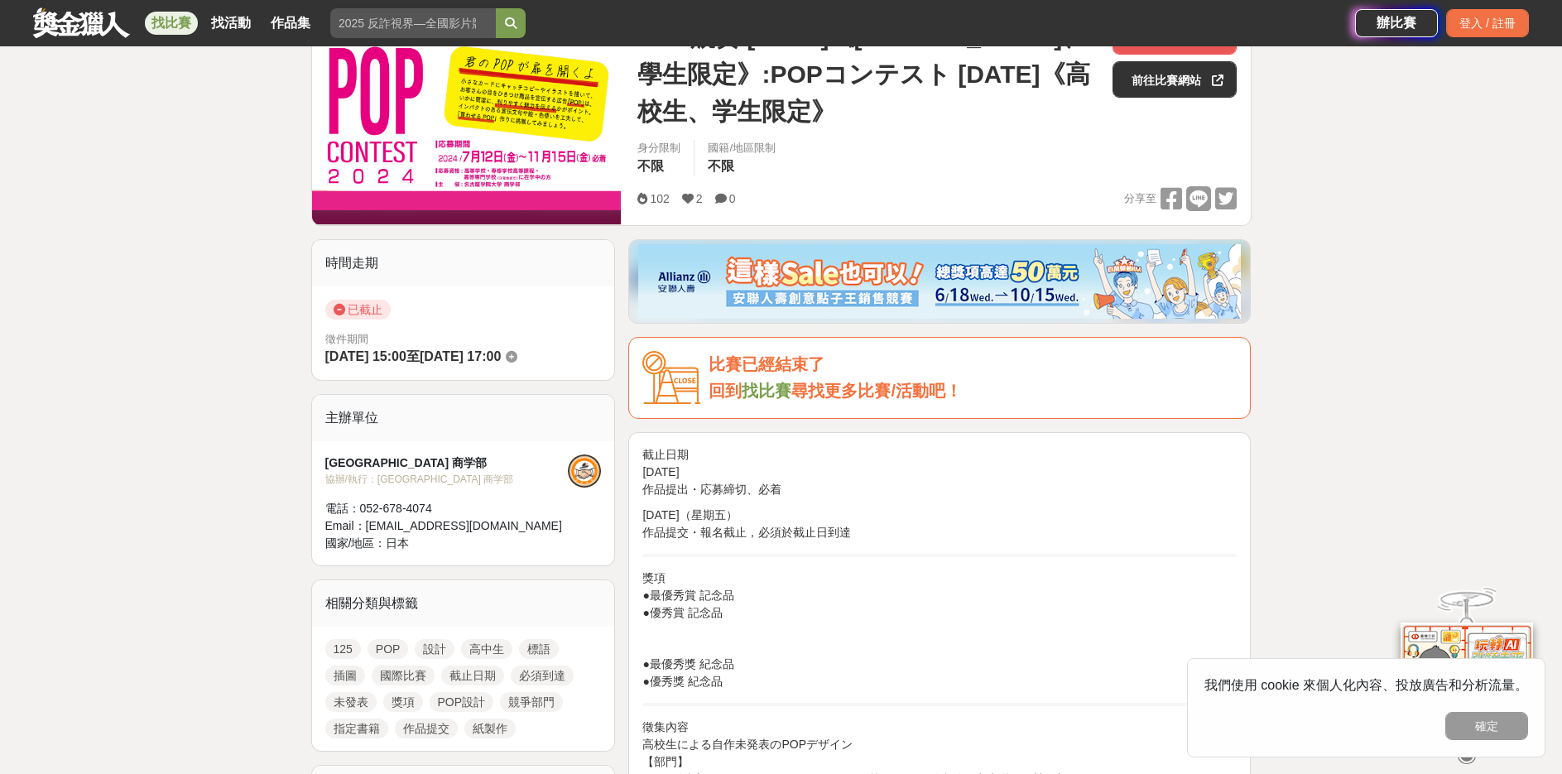
click at [986, 386] on div "回到 找比賽 尋找更多比賽/活動吧！" at bounding box center [973, 391] width 528 height 27
click at [883, 363] on div "比賽已經結束了" at bounding box center [973, 364] width 528 height 27
click at [584, 483] on div at bounding box center [584, 471] width 33 height 33
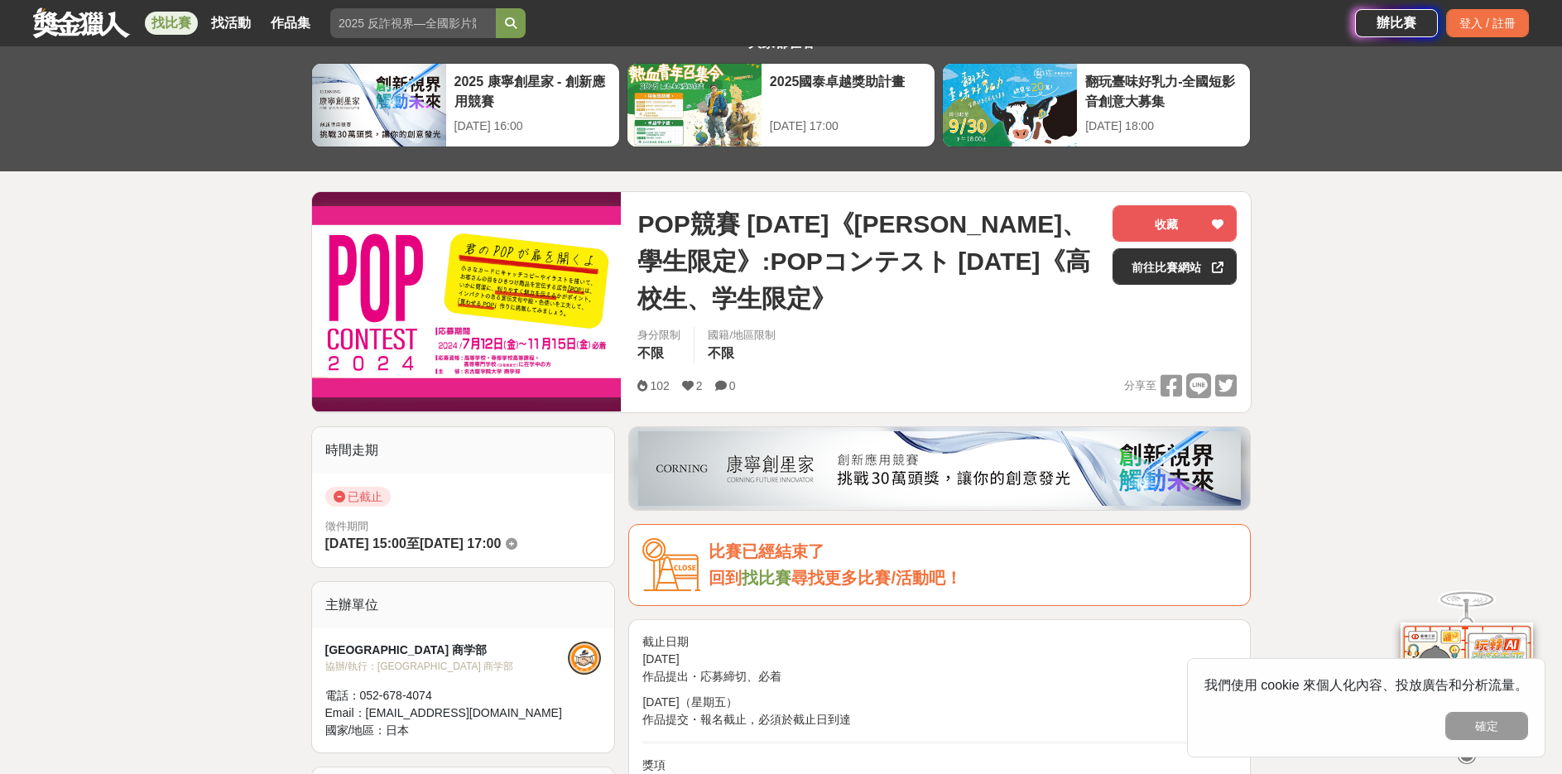
scroll to position [0, 0]
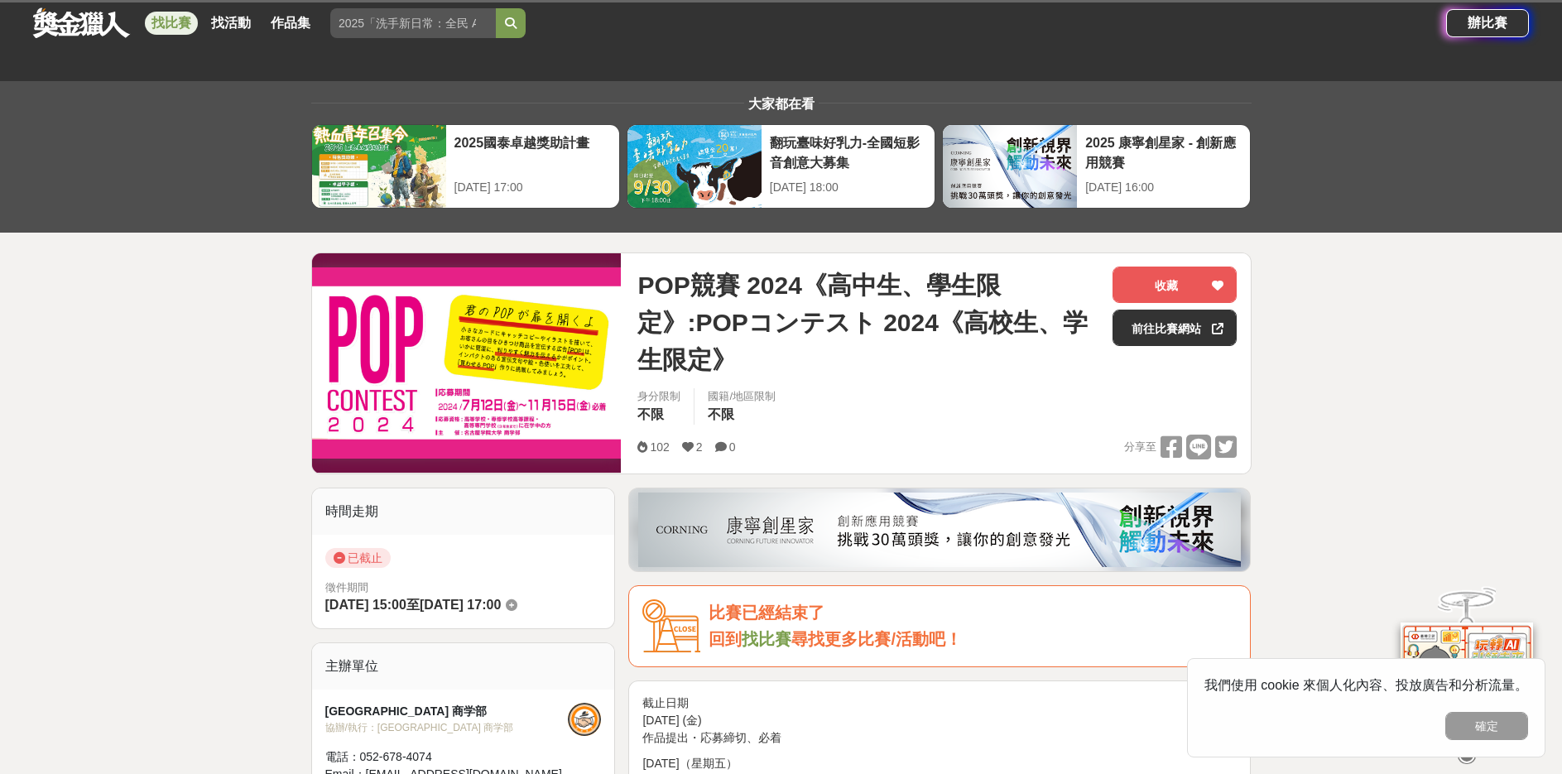
scroll to position [273, 0]
